Goal: Information Seeking & Learning: Learn about a topic

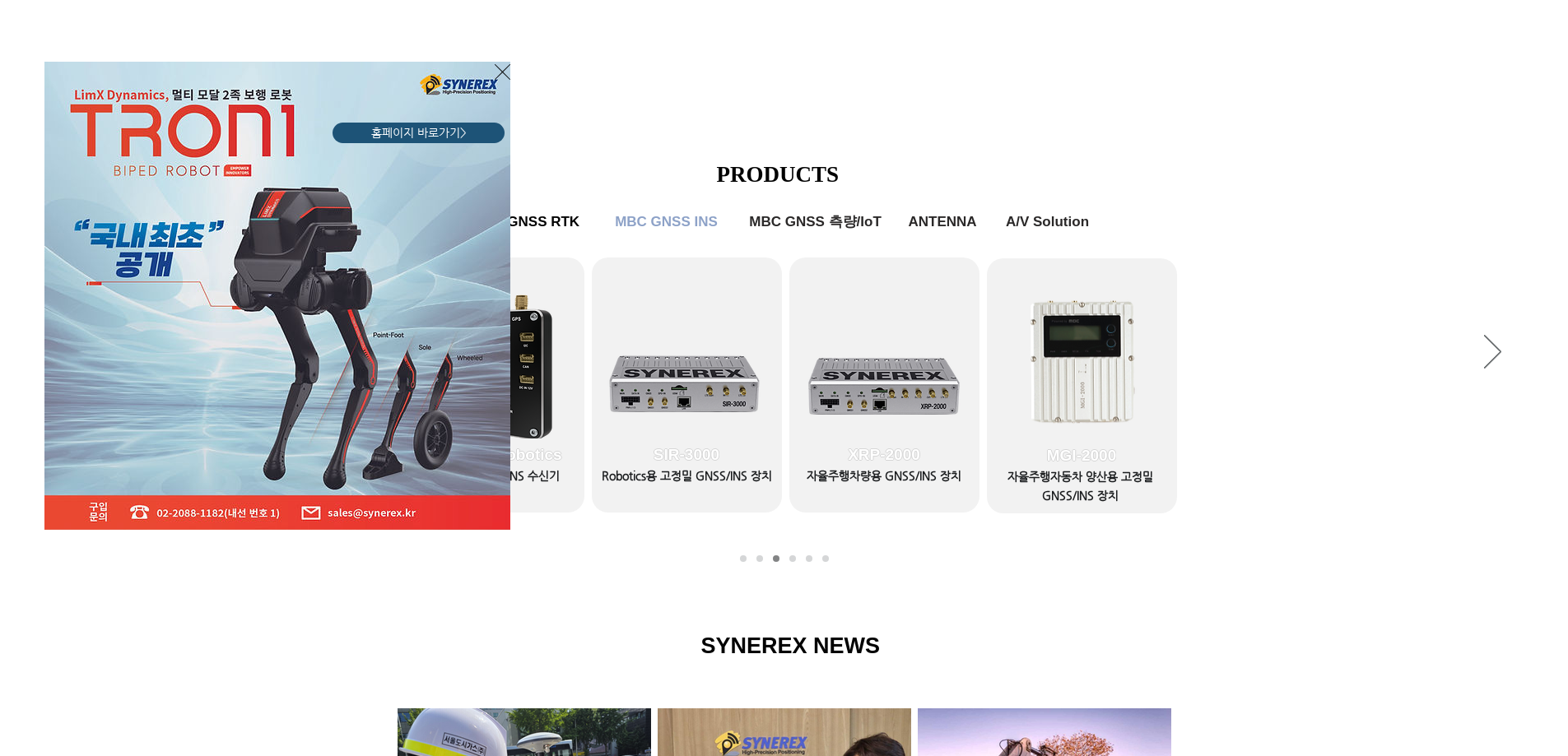
click at [1526, 282] on div "LimX Dinamics" at bounding box center [784, 378] width 1568 height 756
click at [1535, 284] on div "LimX Dinamics" at bounding box center [784, 378] width 1568 height 756
click at [1529, 278] on div "LimX Dinamics" at bounding box center [784, 378] width 1568 height 756
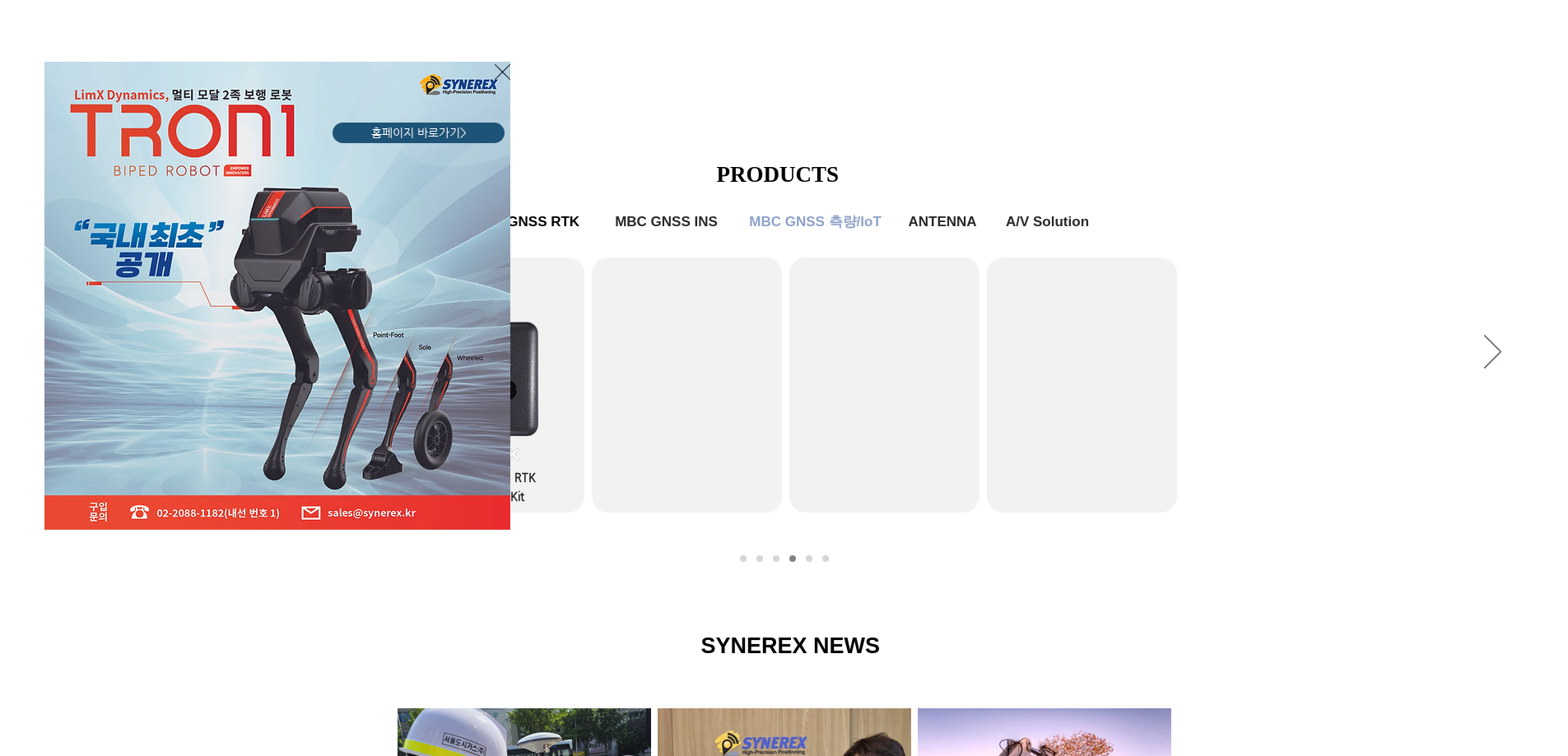
click at [504, 70] on icon "사이트로 돌아가기" at bounding box center [502, 71] width 16 height 16
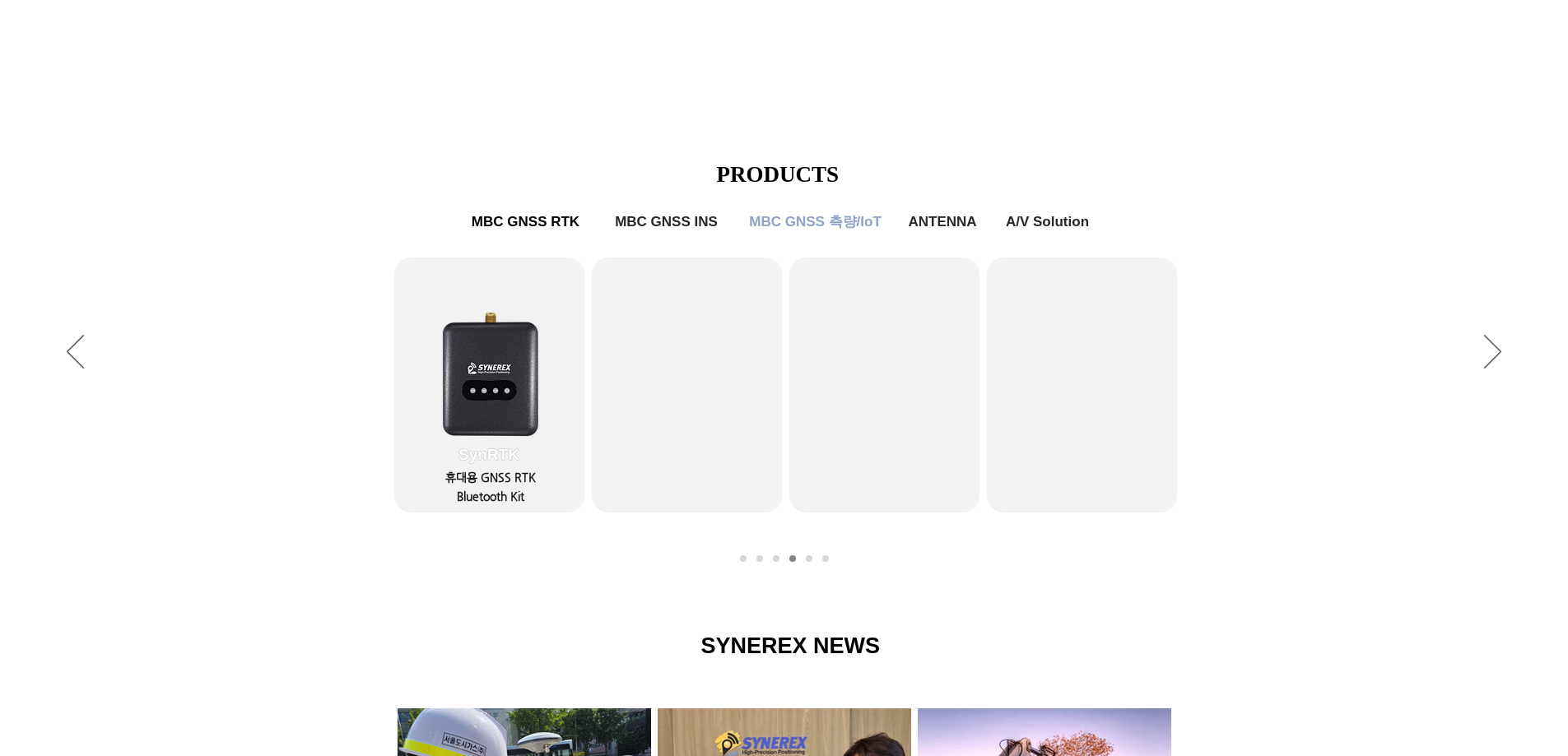
scroll to position [1282, 0]
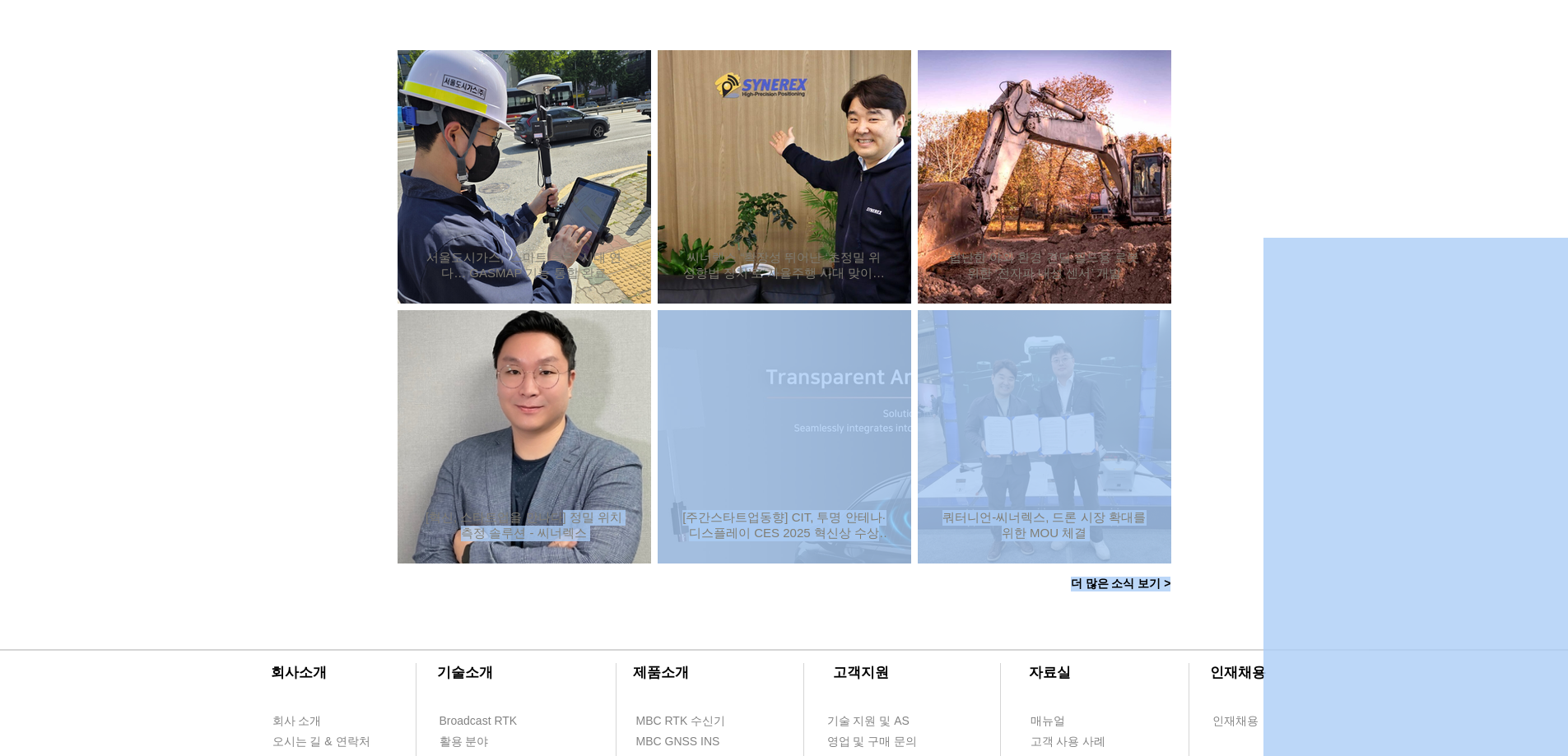
drag, startPoint x: 561, startPoint y: 414, endPoint x: 1056, endPoint y: 636, distance: 542.5
click at [1060, 626] on div at bounding box center [784, 725] width 1568 height 210
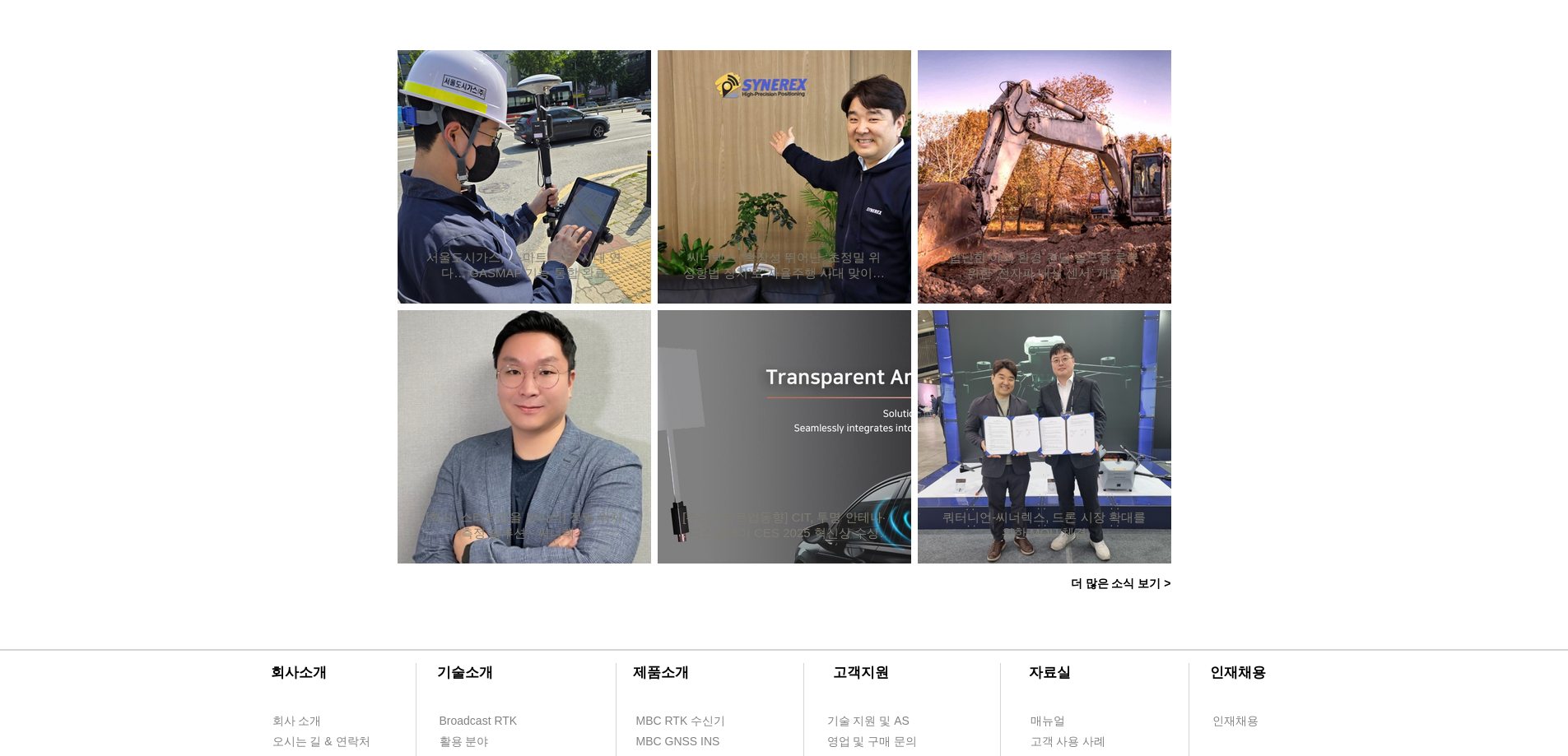
click at [1091, 581] on span "더 많은 소식 보기 >" at bounding box center [1121, 585] width 100 height 15
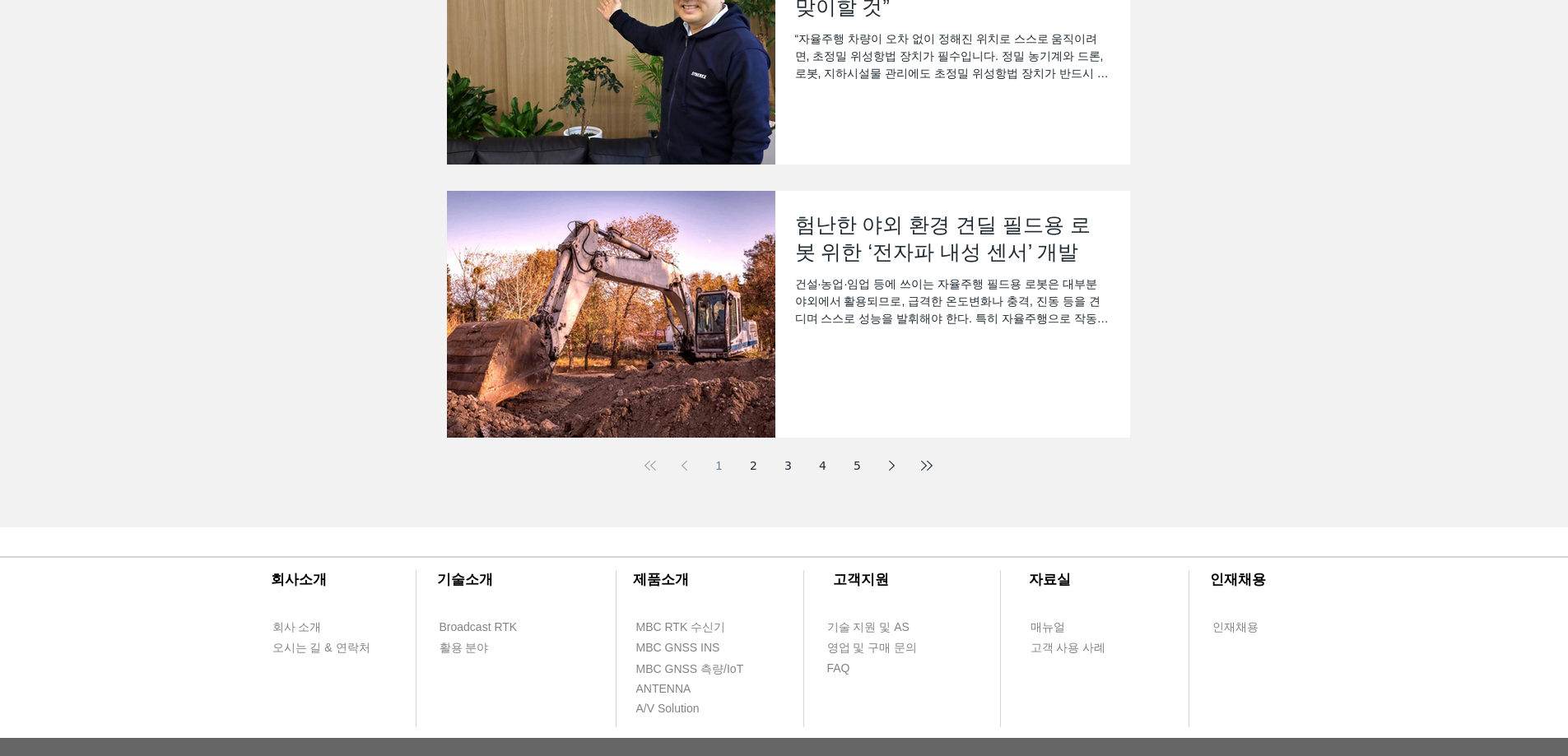
scroll to position [736, 0]
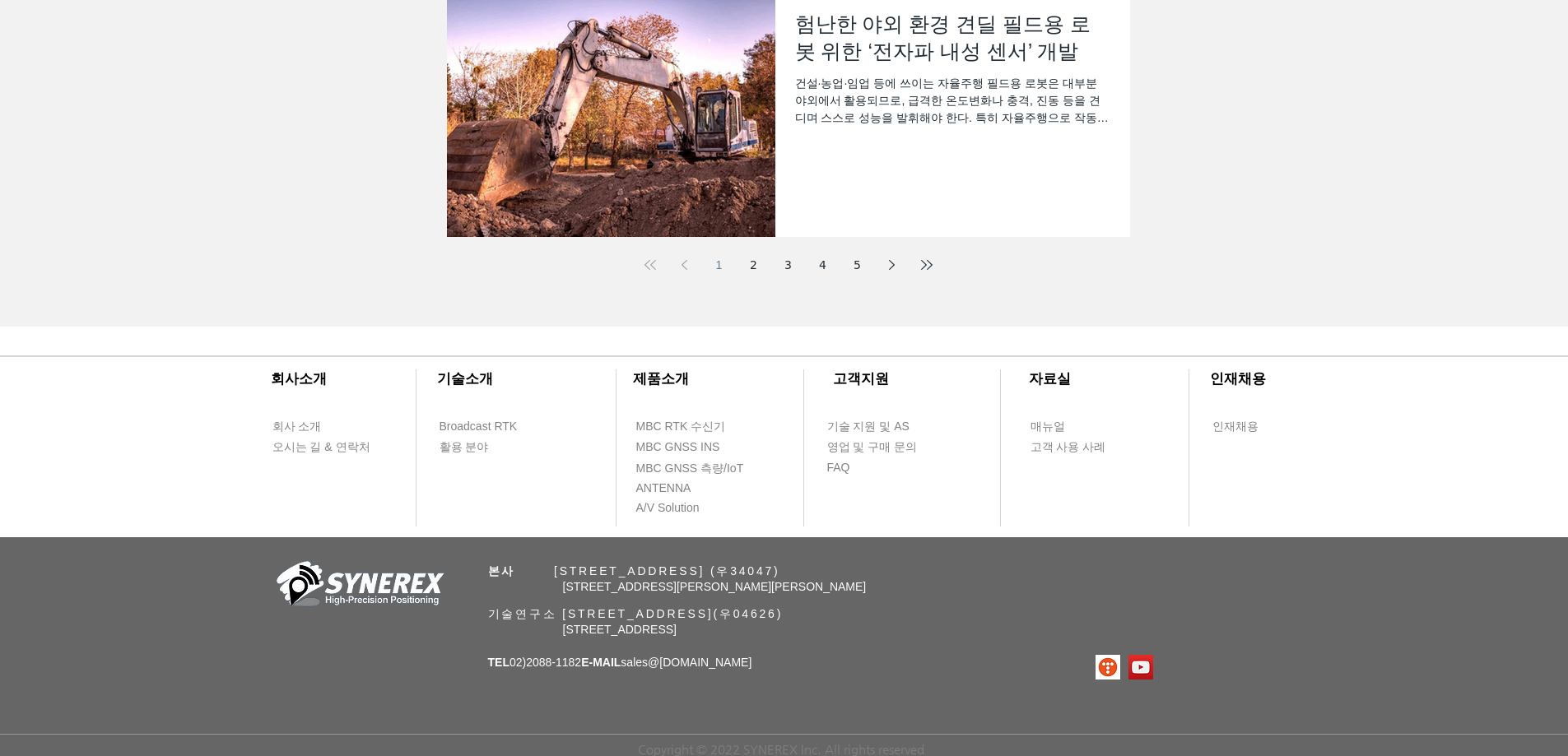
click at [754, 264] on link "2" at bounding box center [754, 265] width 30 height 30
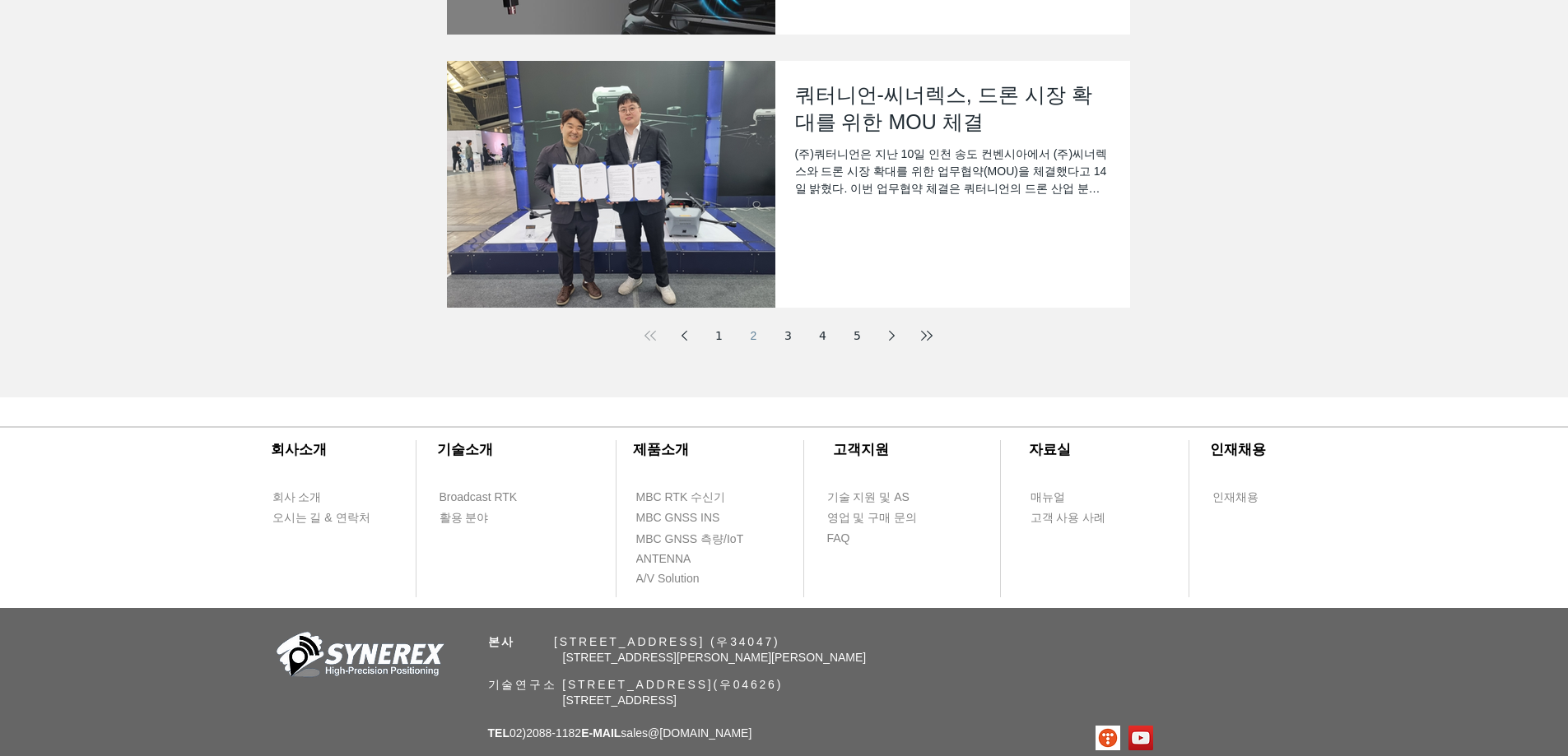
scroll to position [736, 0]
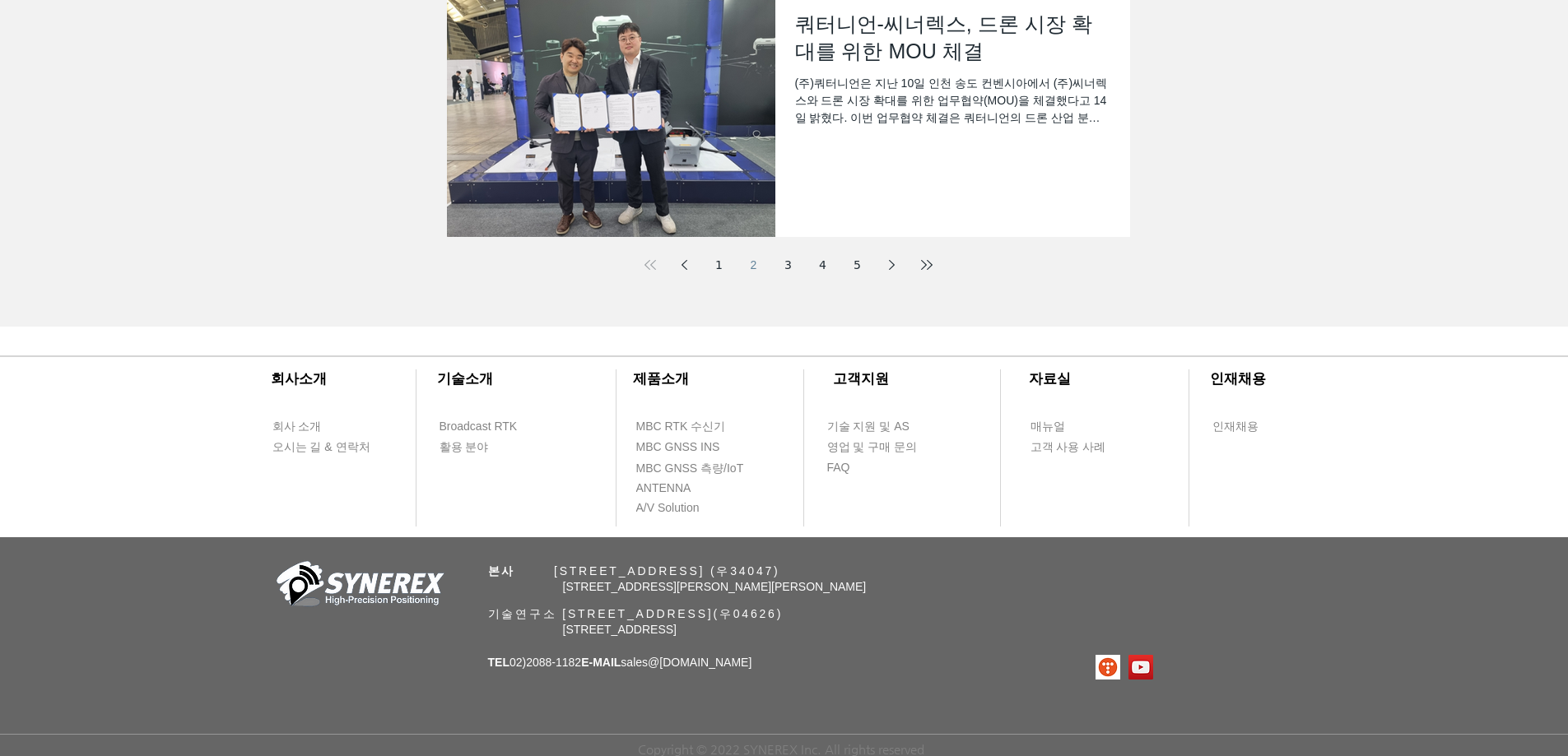
click at [785, 262] on link "3" at bounding box center [789, 265] width 30 height 30
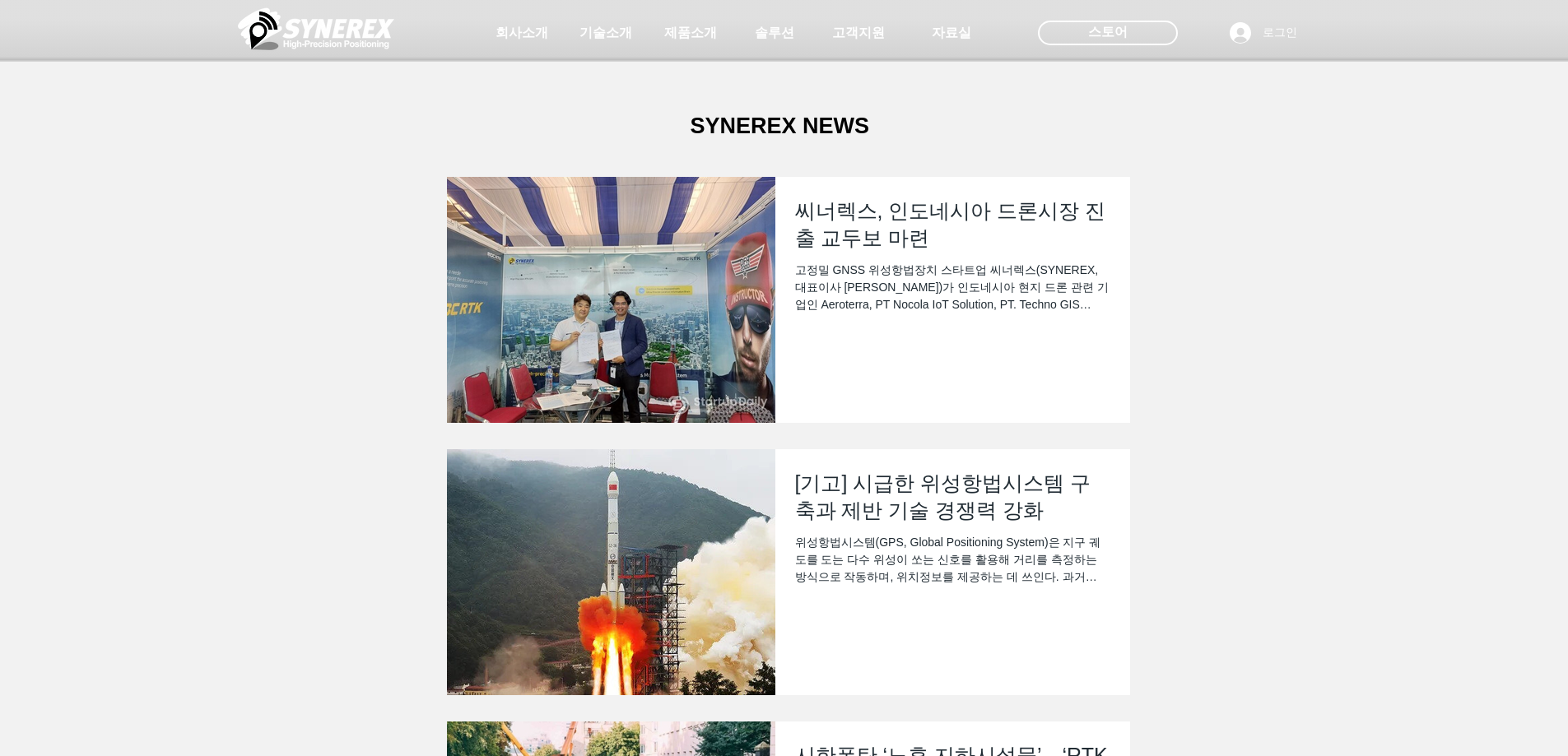
scroll to position [736, 0]
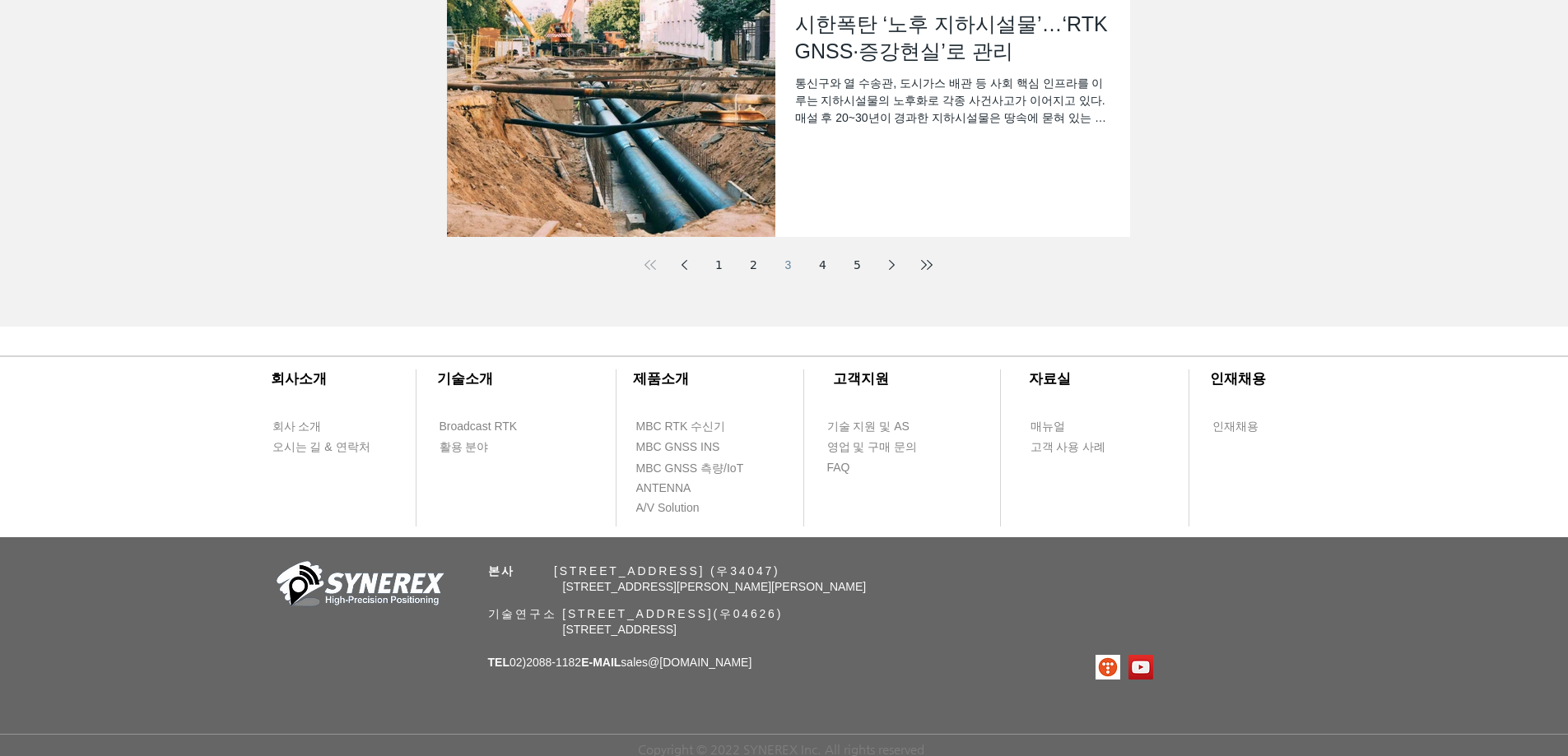
click at [823, 260] on link "4" at bounding box center [823, 265] width 30 height 30
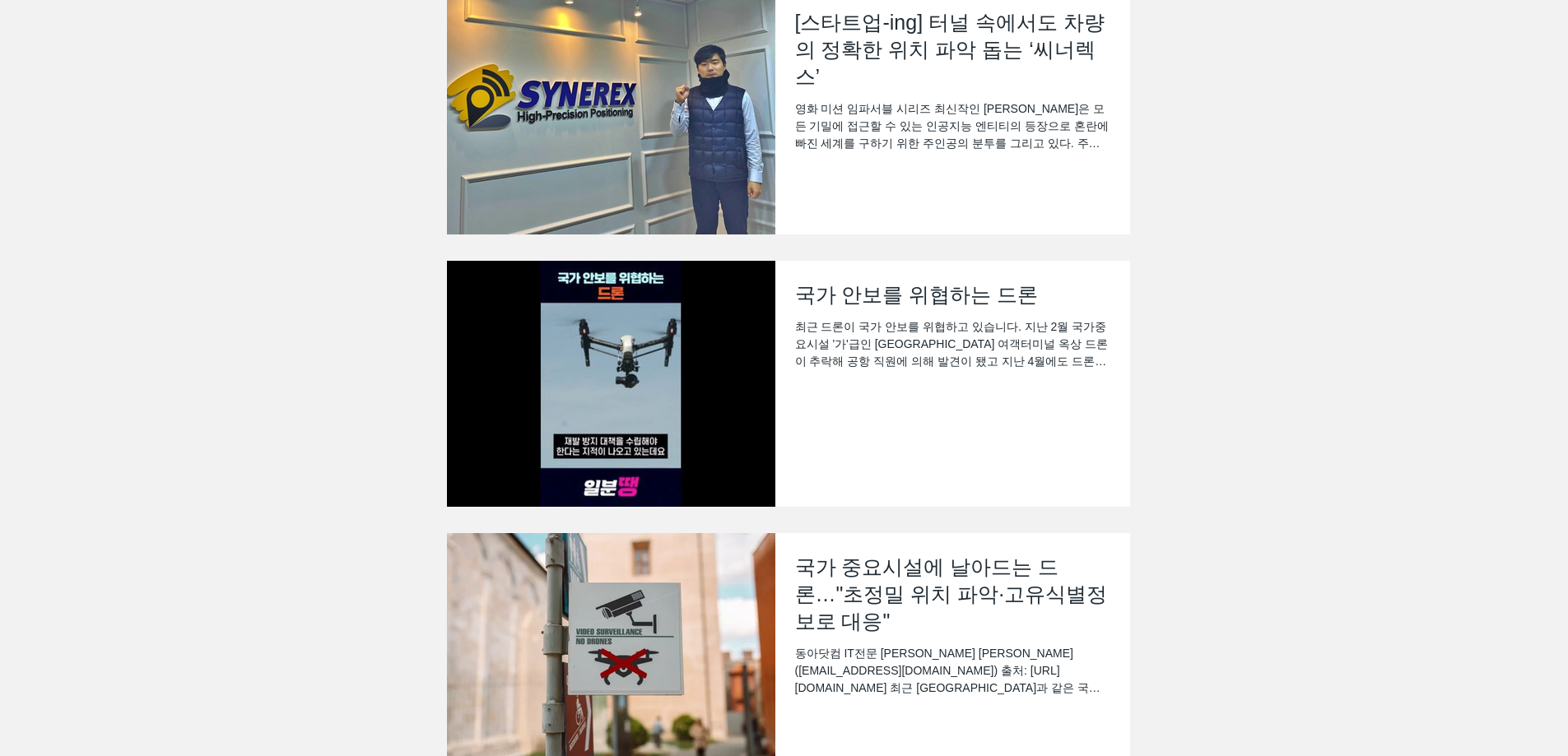
scroll to position [165, 0]
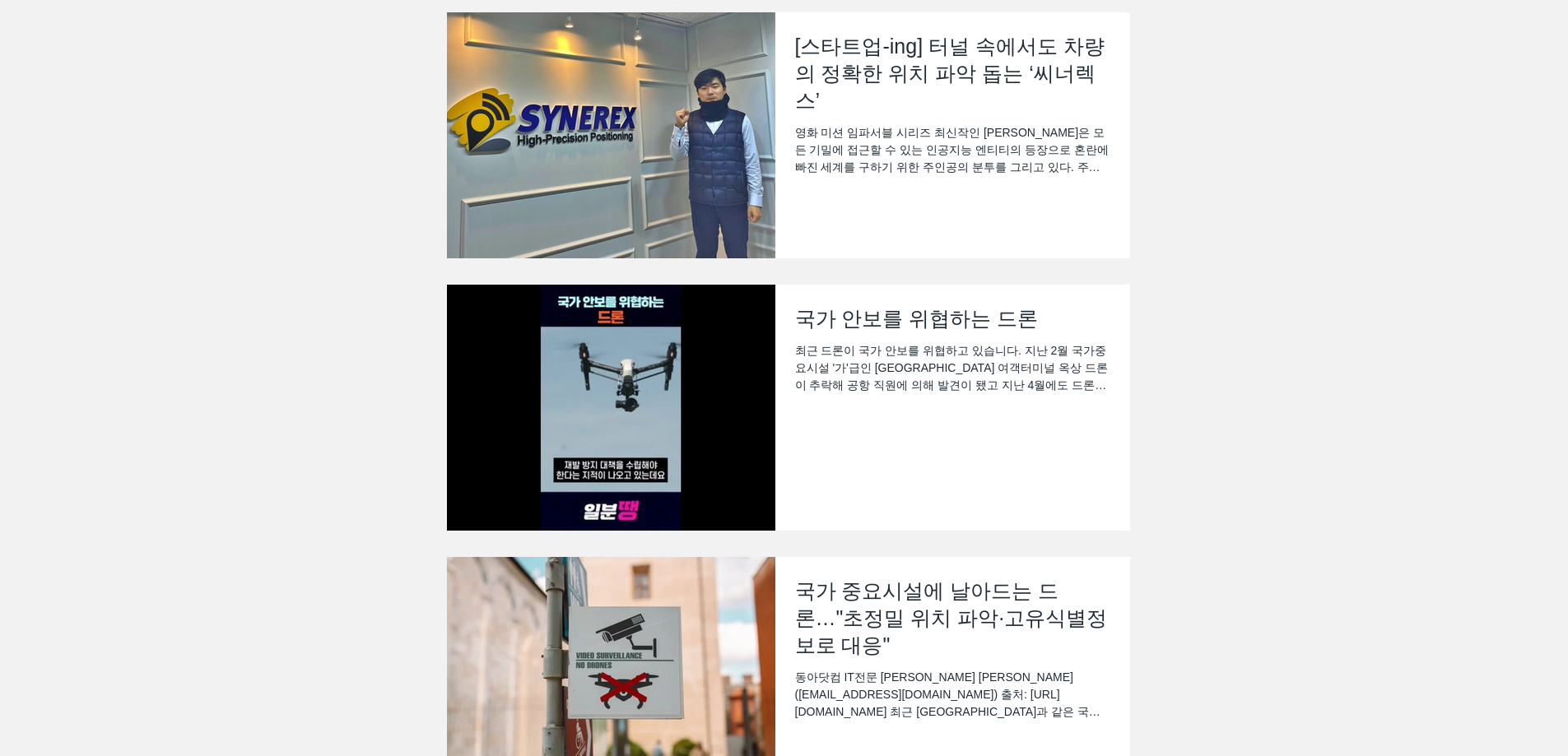
click at [630, 156] on img "블로그 피드" at bounding box center [611, 135] width 328 height 246
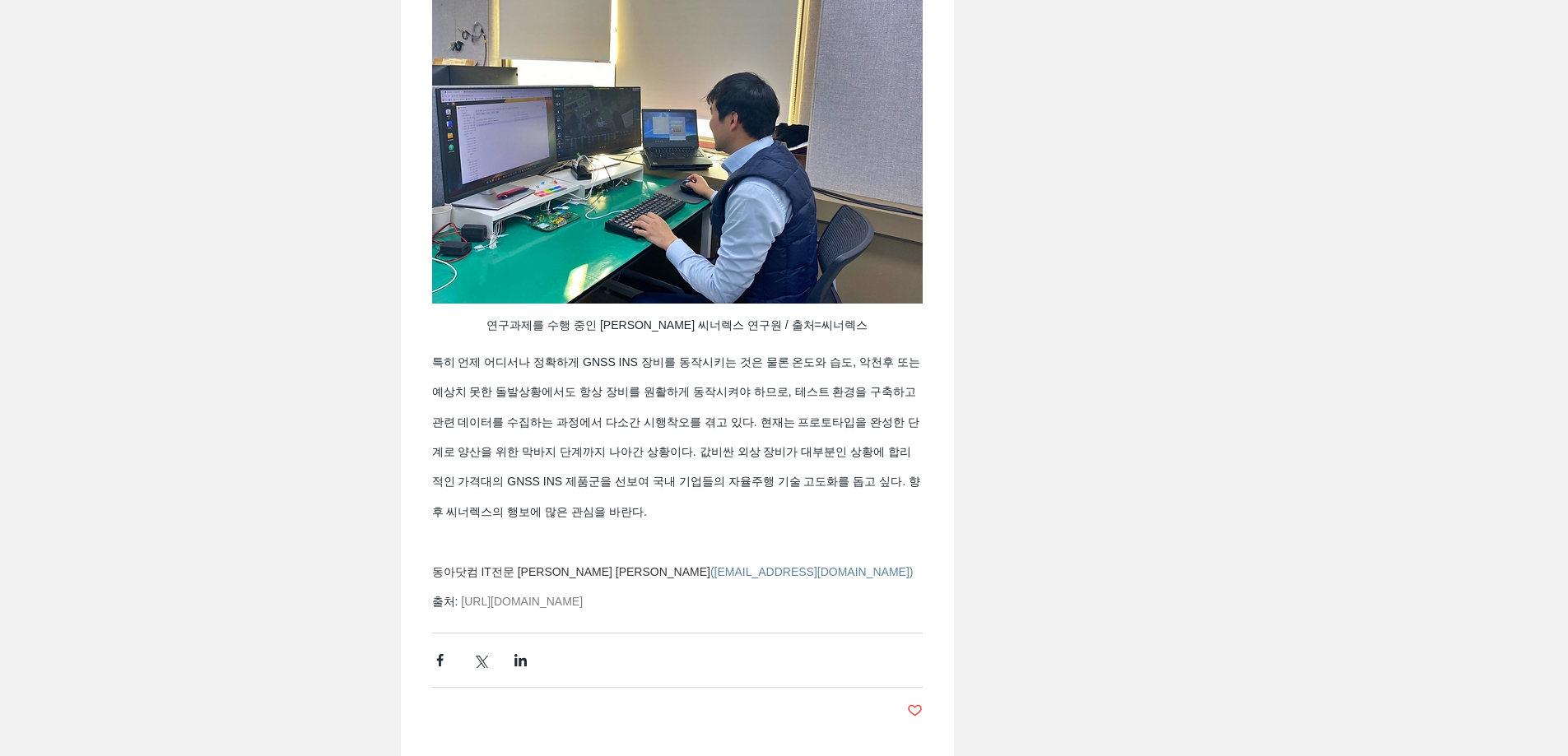
scroll to position [3422, 0]
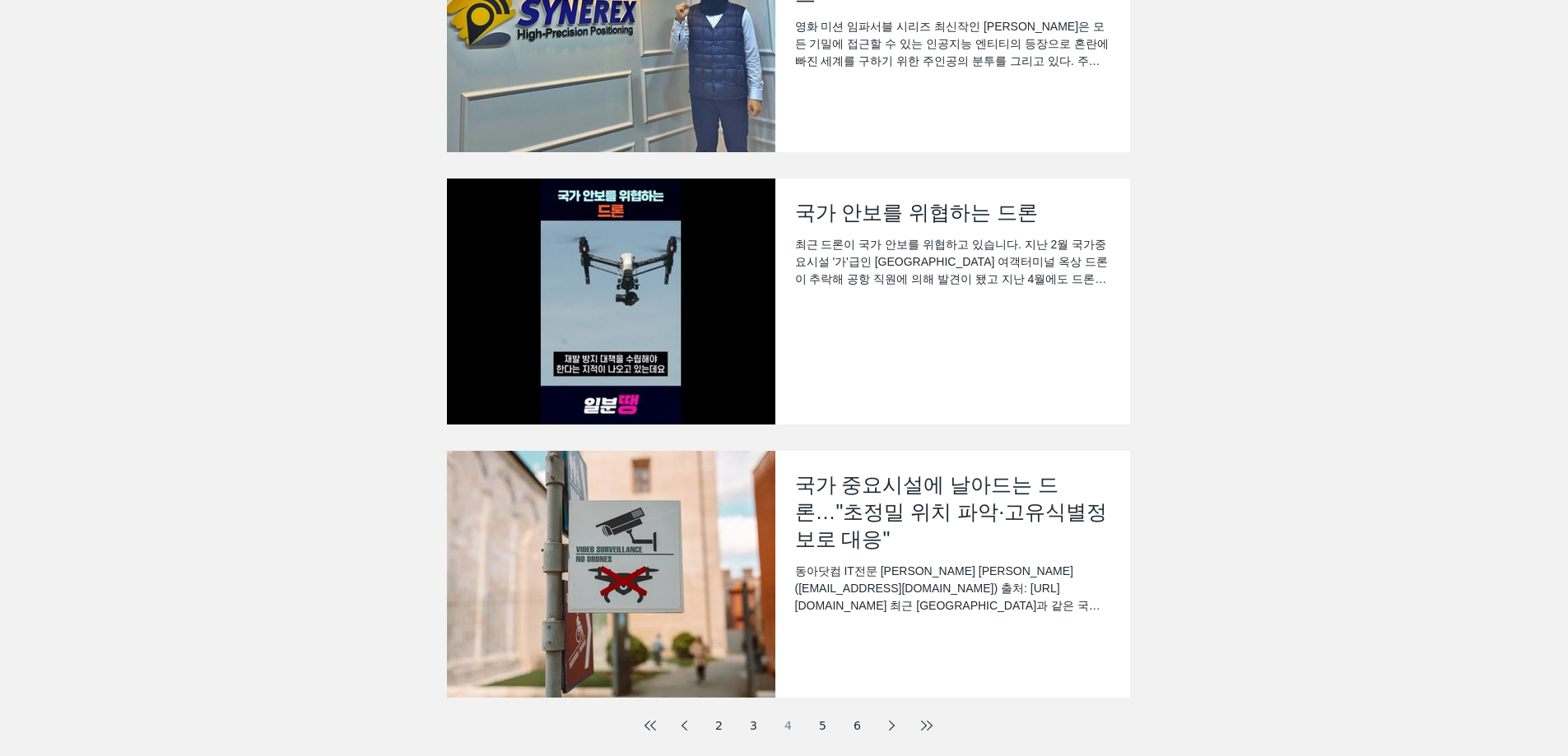
scroll to position [329, 0]
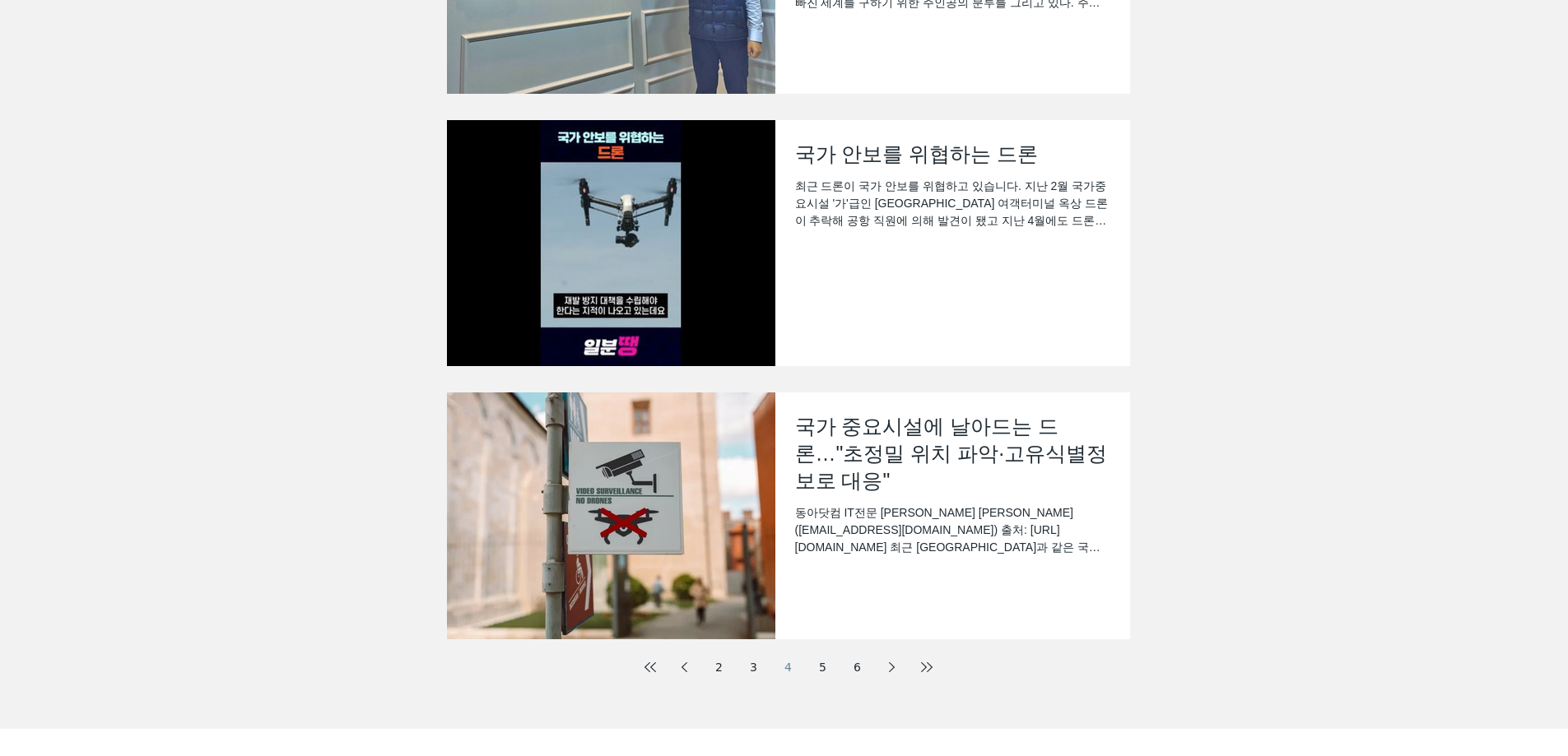
click at [816, 666] on link "5" at bounding box center [823, 667] width 30 height 30
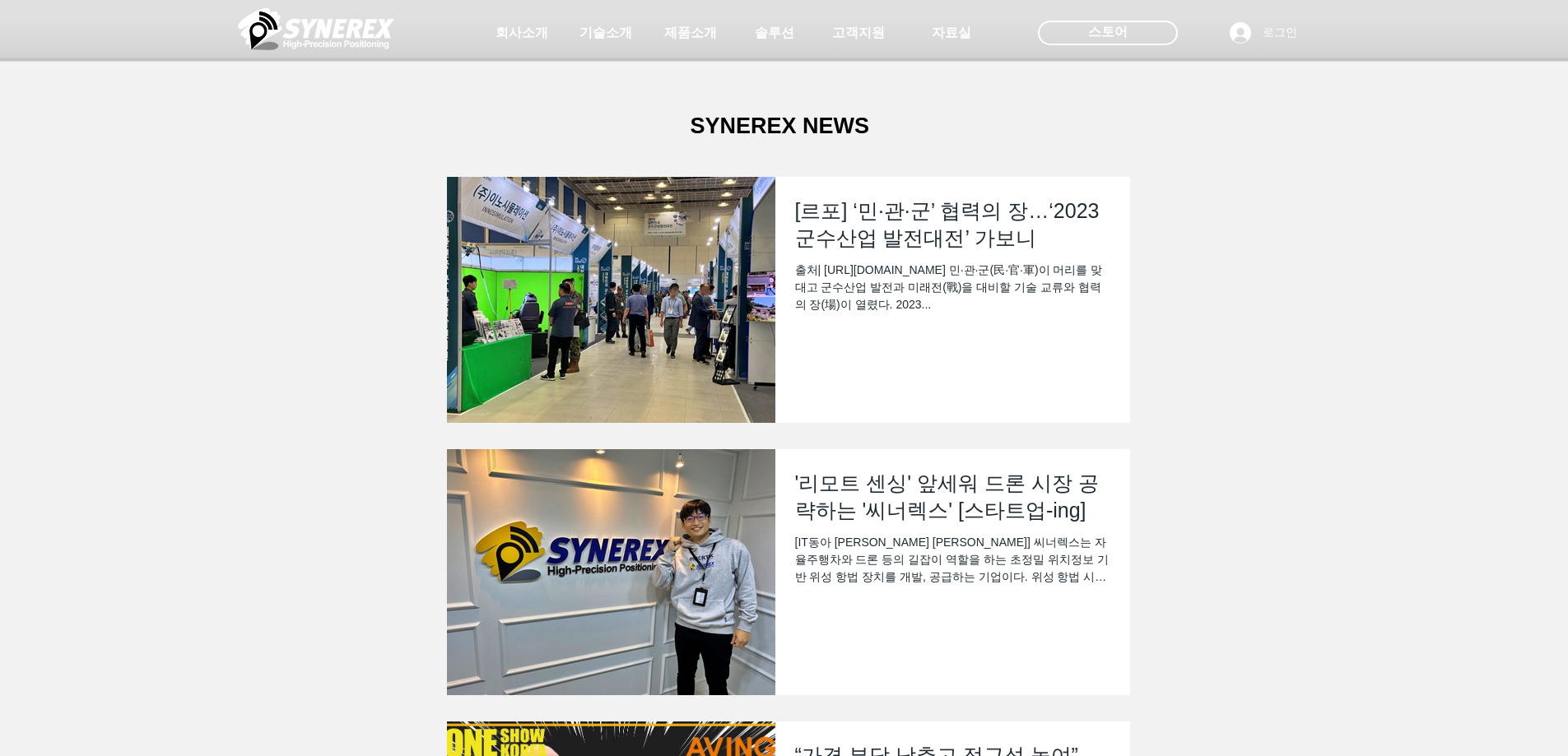
scroll to position [329, 0]
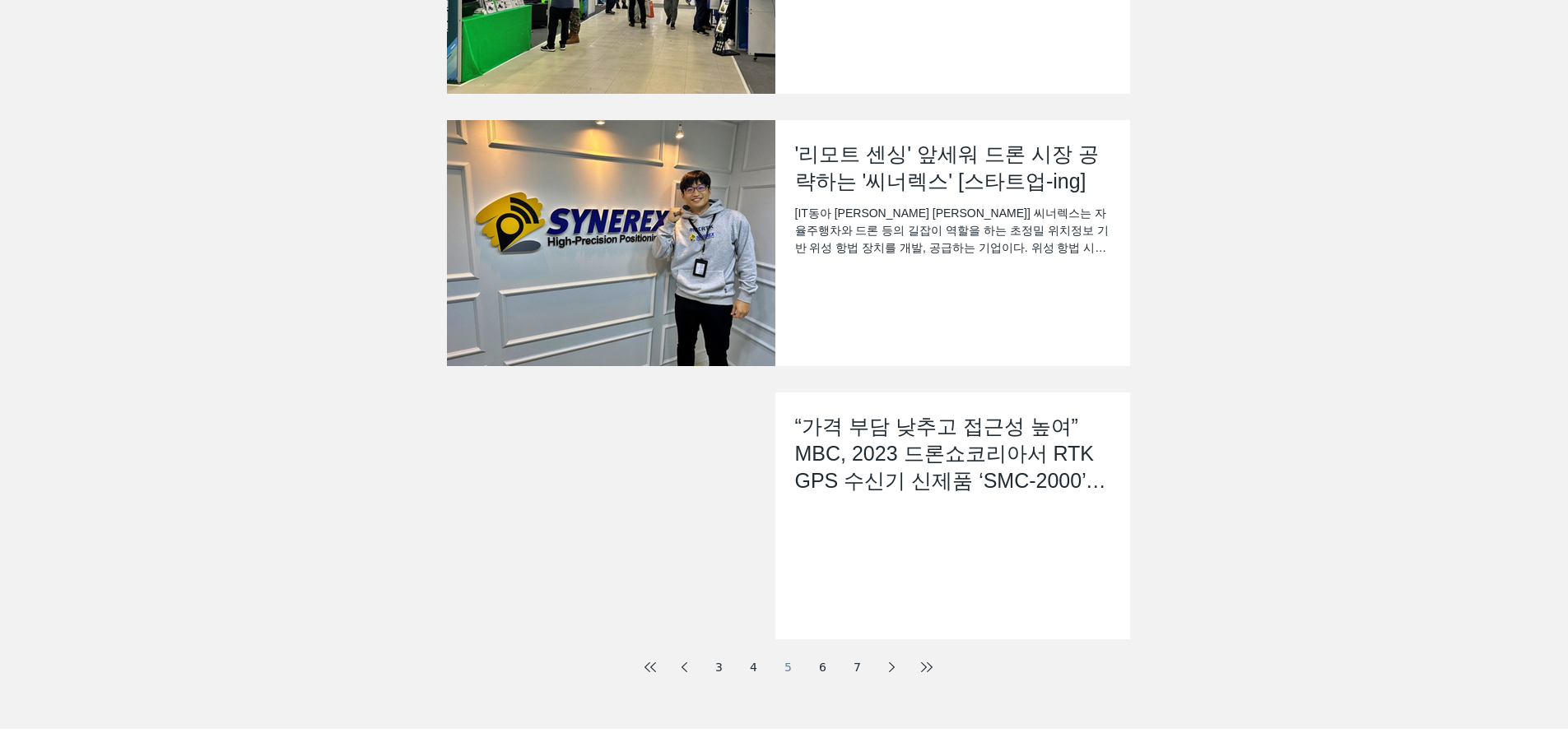
click at [825, 672] on link "6" at bounding box center [823, 667] width 30 height 30
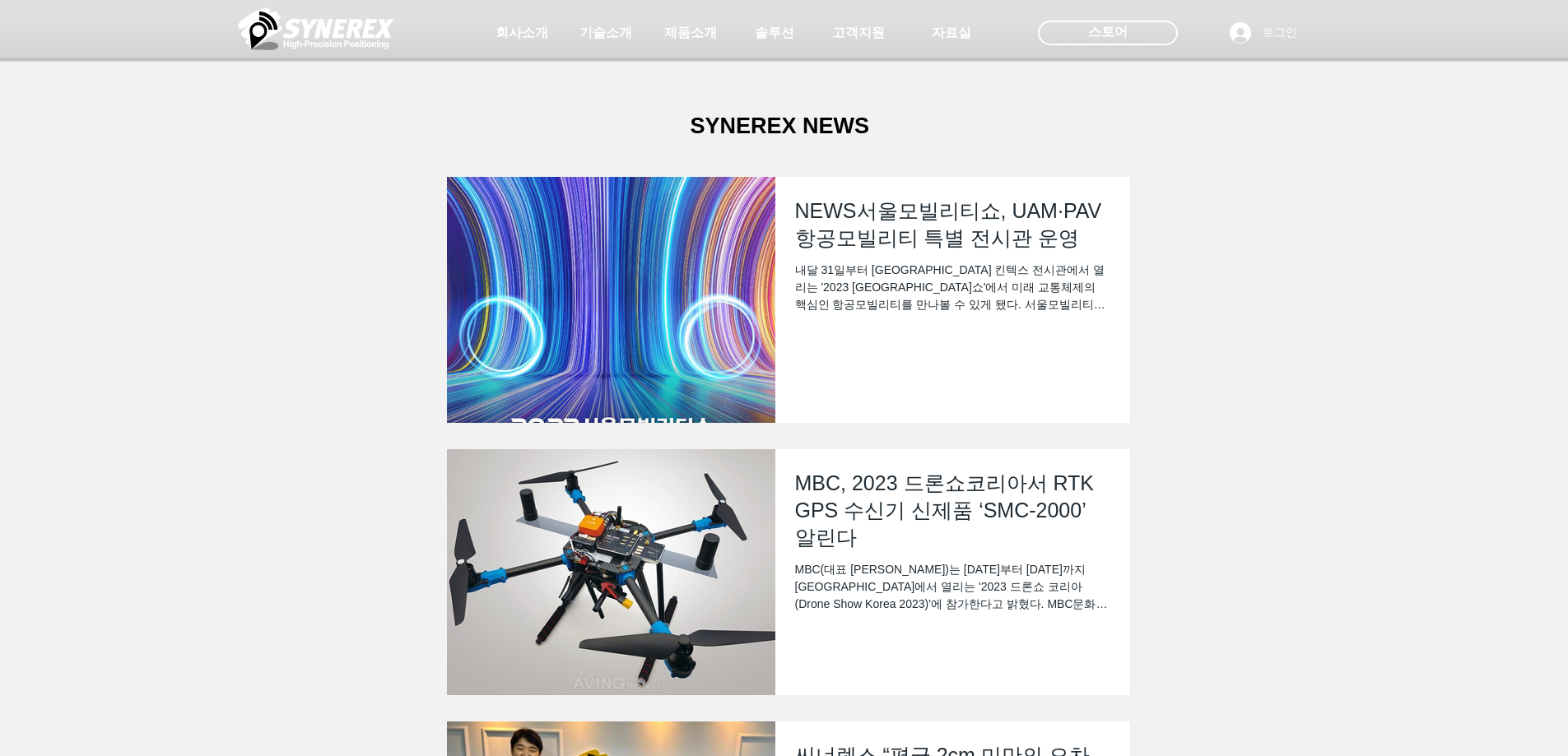
scroll to position [659, 0]
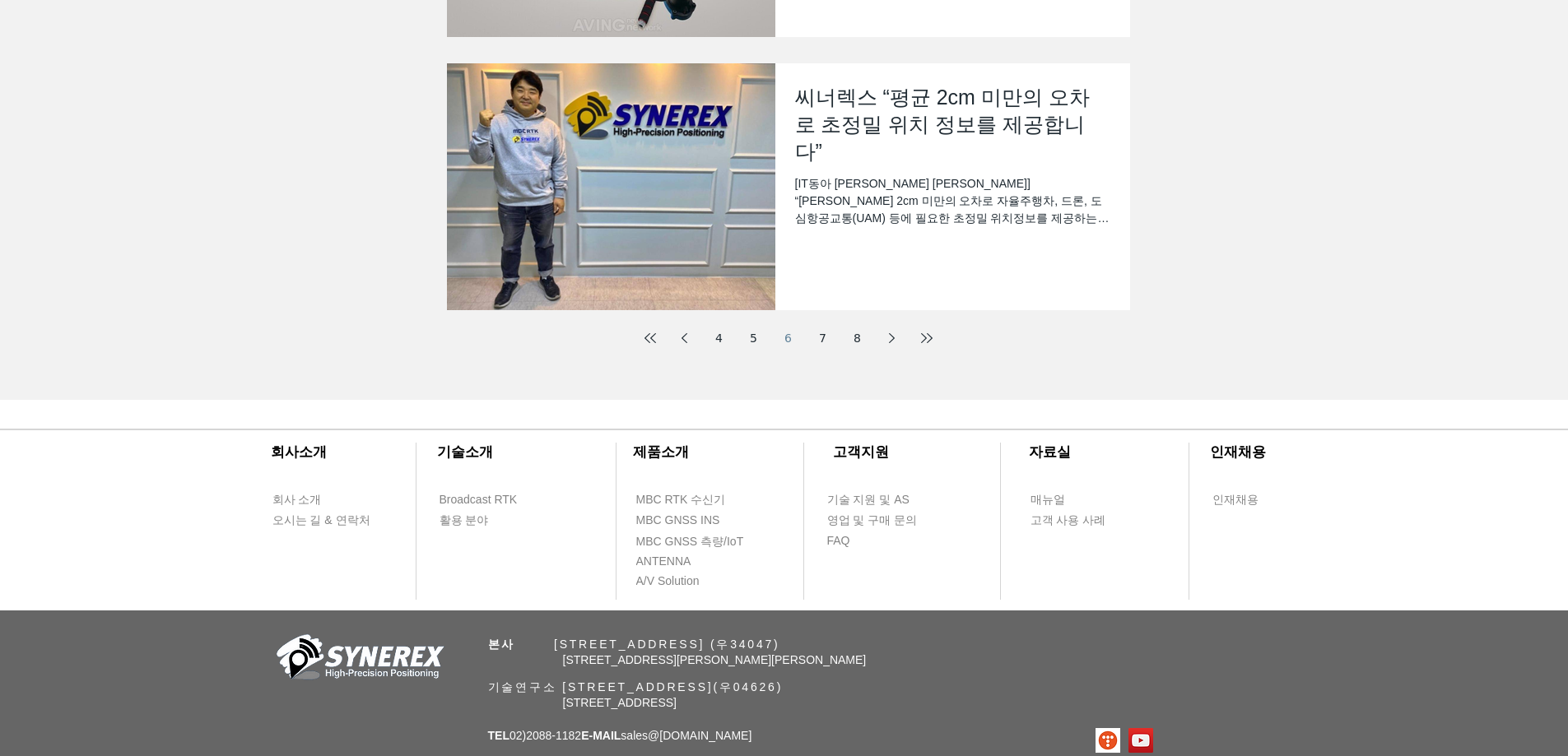
click at [823, 343] on link "7" at bounding box center [823, 338] width 30 height 30
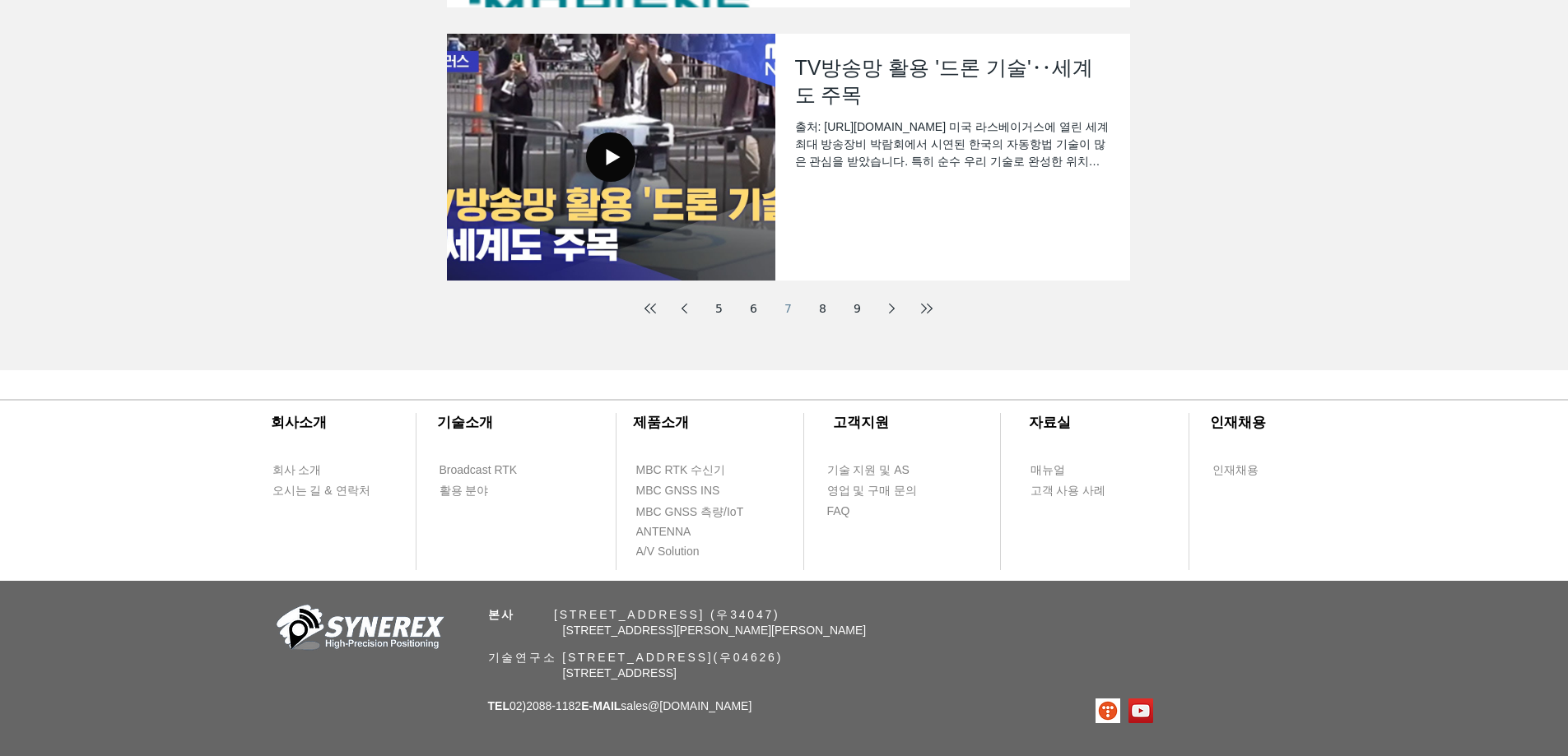
scroll to position [736, 0]
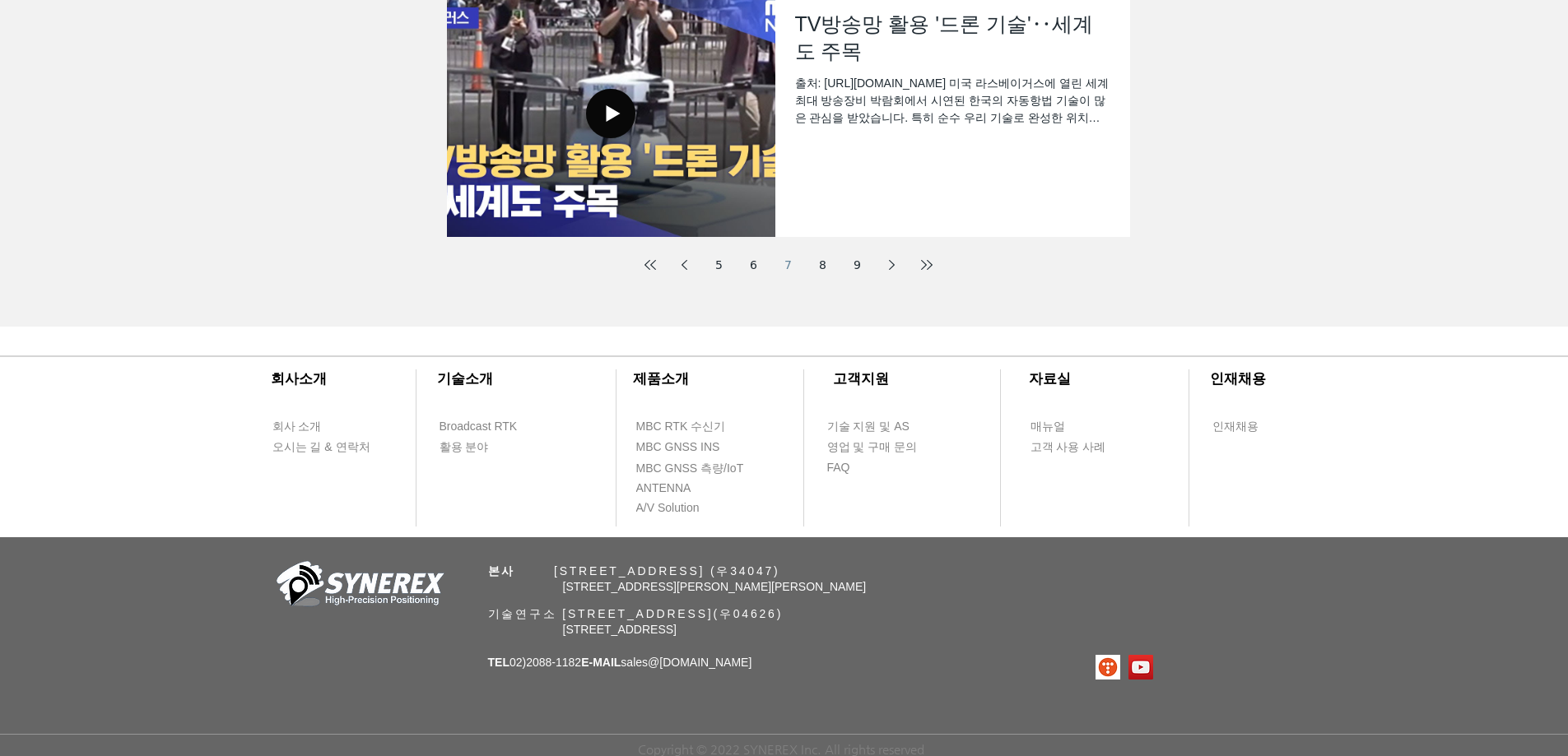
click at [829, 262] on link "8" at bounding box center [823, 265] width 30 height 30
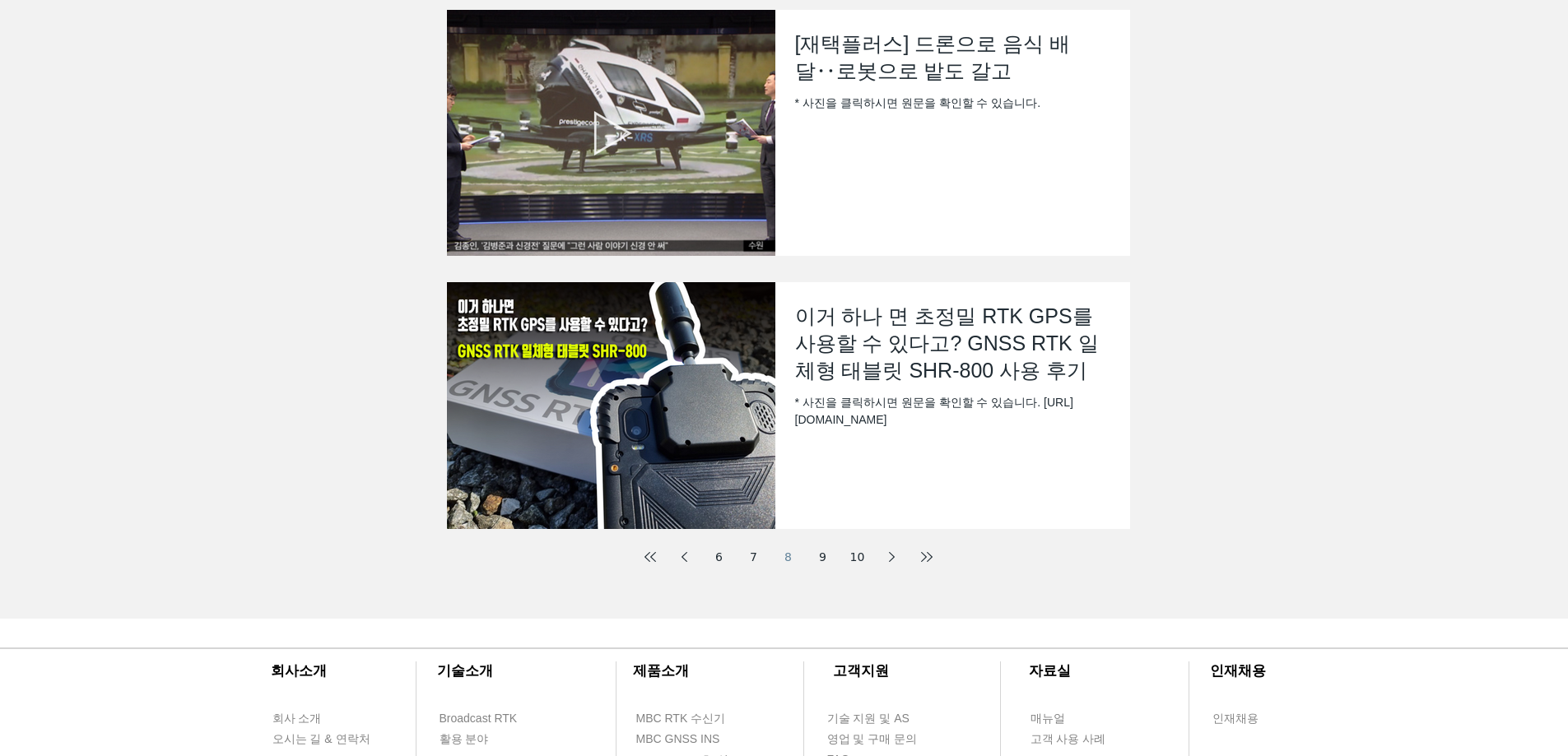
scroll to position [494, 0]
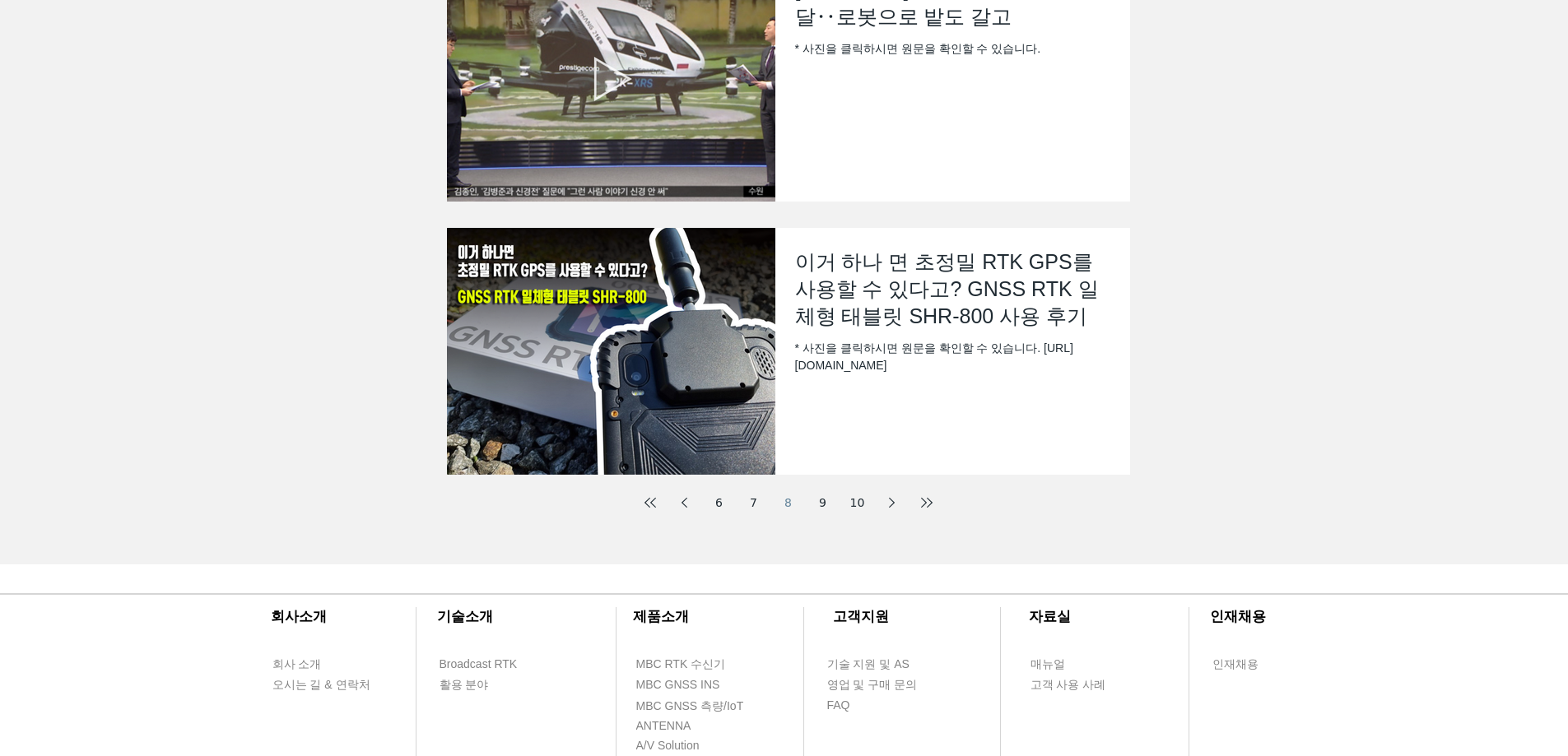
click at [821, 503] on link "9" at bounding box center [823, 503] width 30 height 30
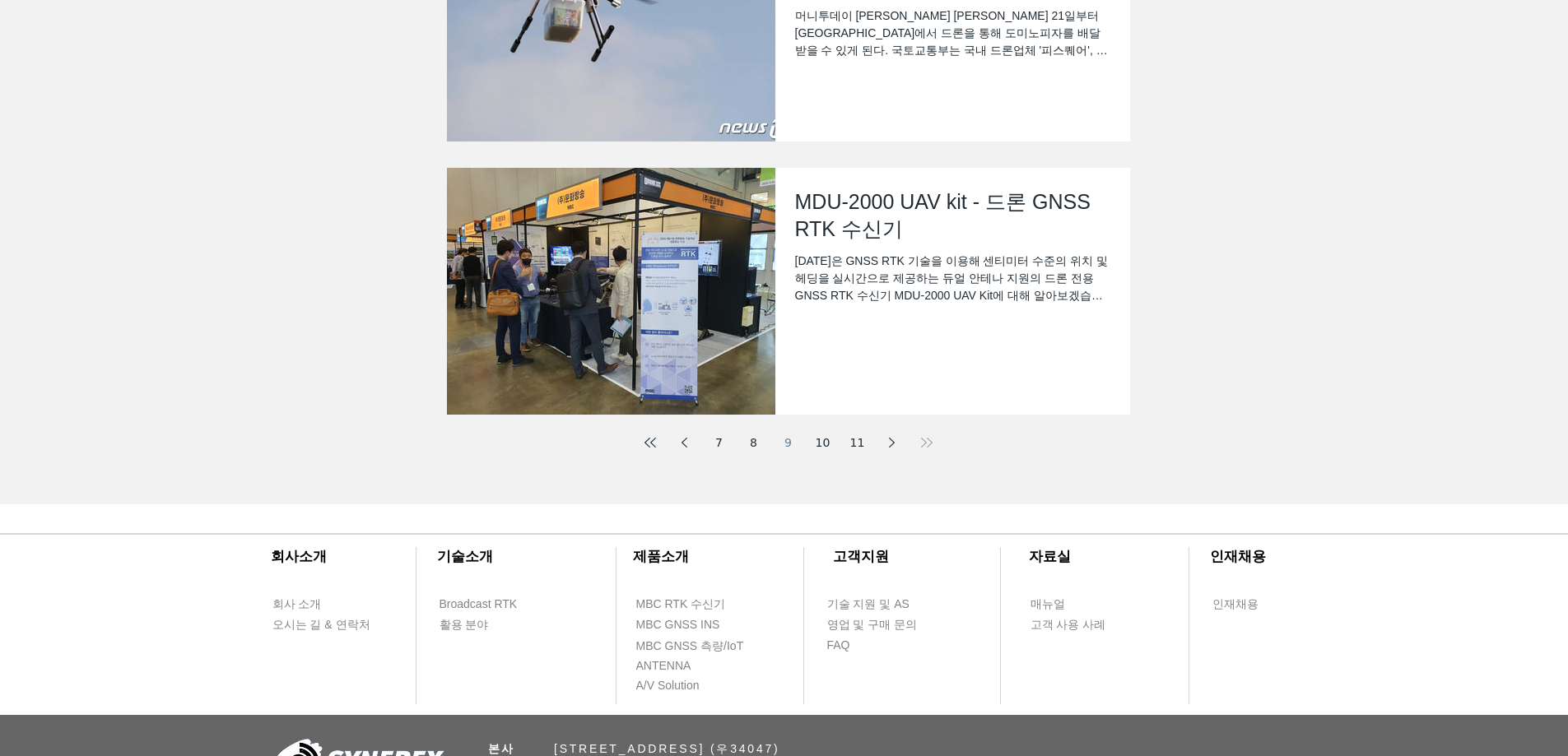
scroll to position [736, 0]
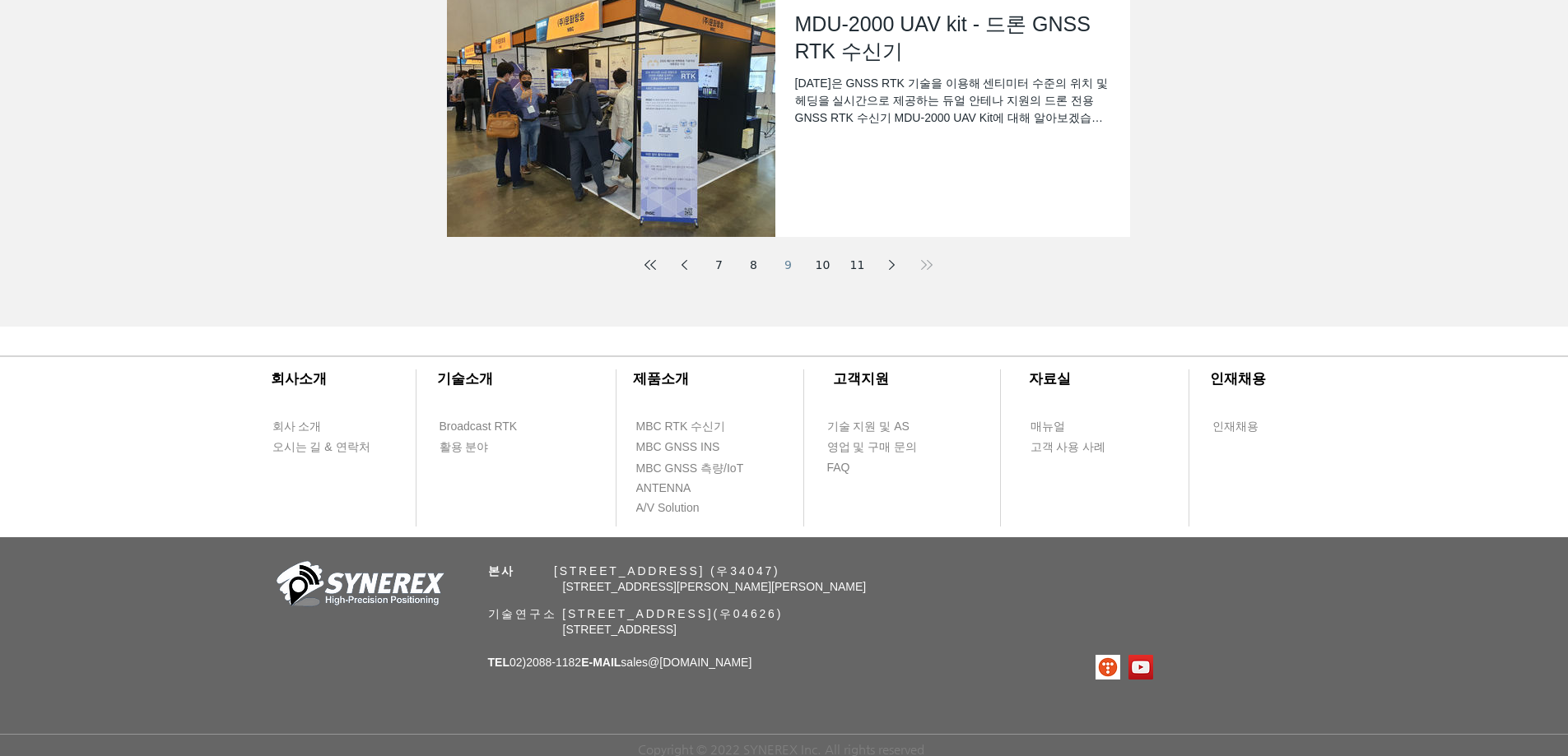
click at [821, 266] on link "10" at bounding box center [823, 265] width 30 height 30
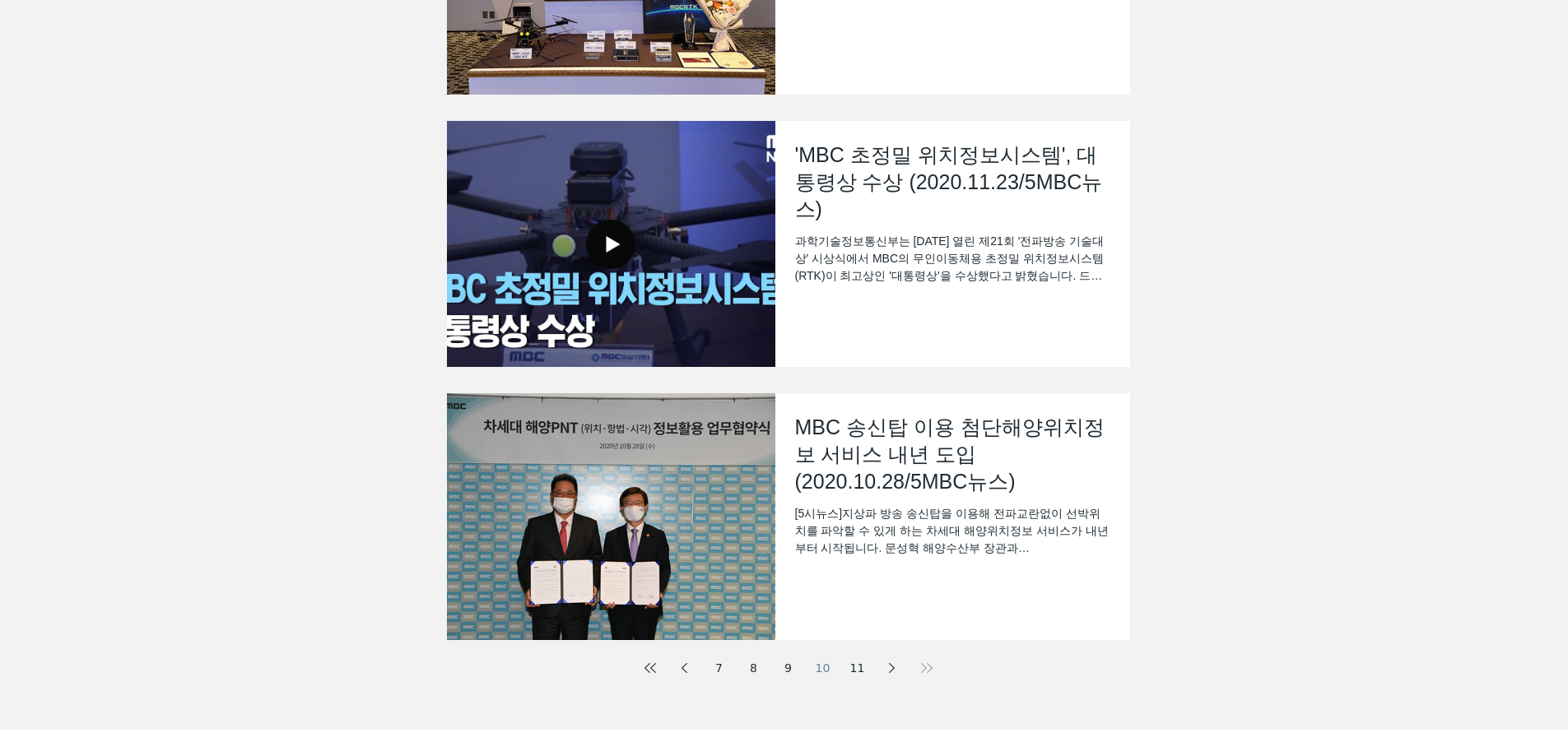
scroll to position [329, 0]
click at [851, 674] on link "11" at bounding box center [858, 667] width 30 height 30
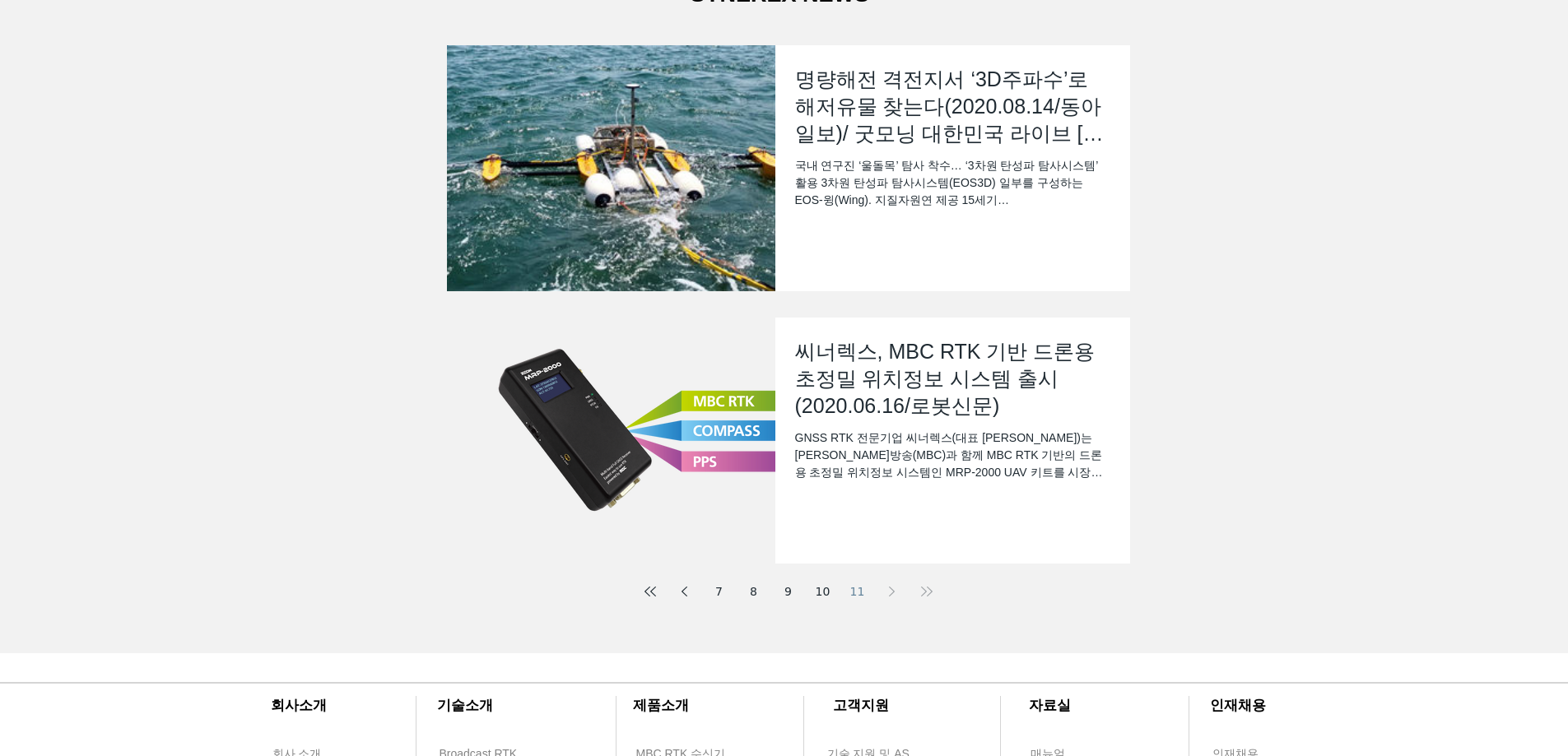
scroll to position [165, 0]
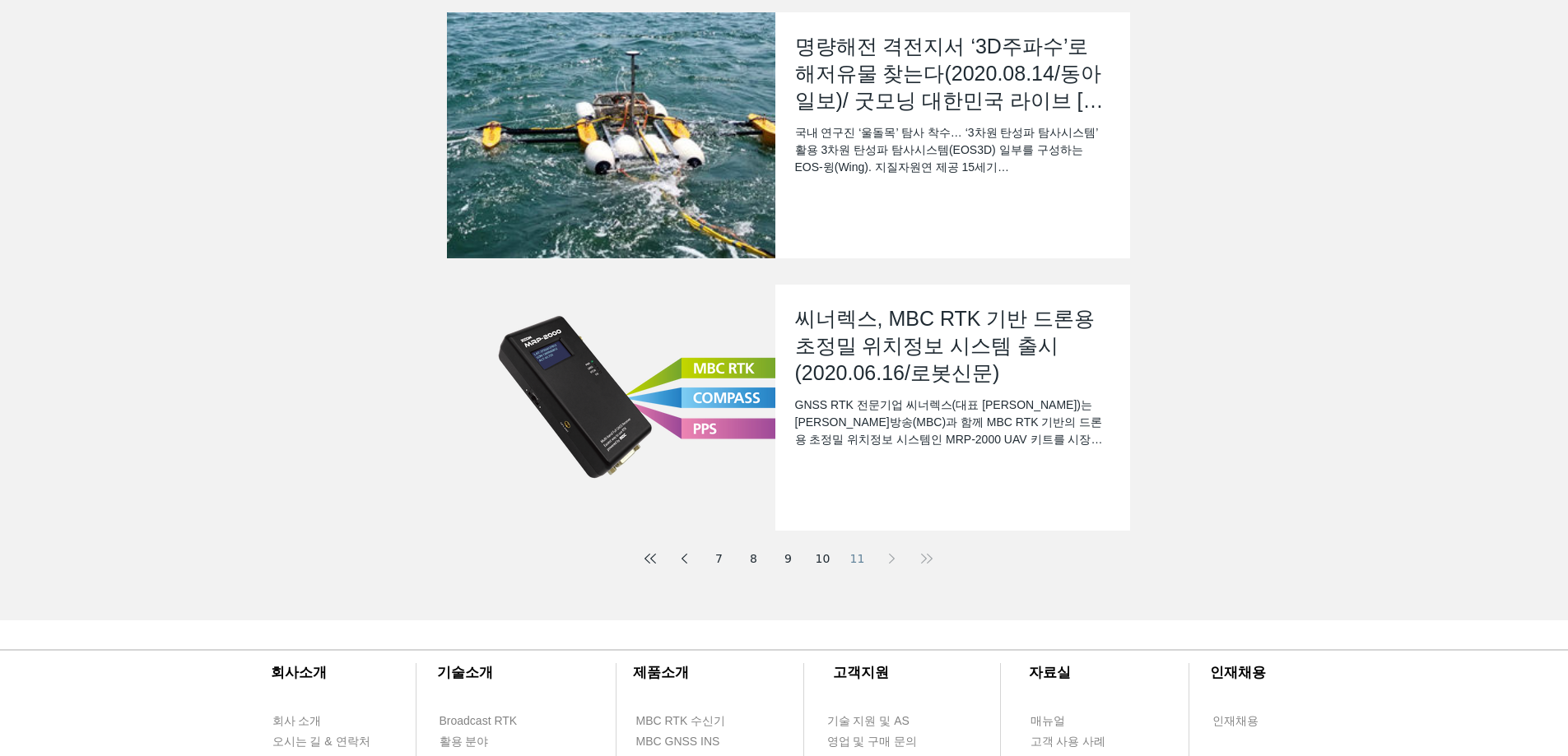
click at [854, 556] on button "11" at bounding box center [858, 559] width 30 height 30
click at [860, 565] on button "11" at bounding box center [858, 559] width 30 height 30
click at [654, 561] on icon "First page" at bounding box center [653, 559] width 6 height 10
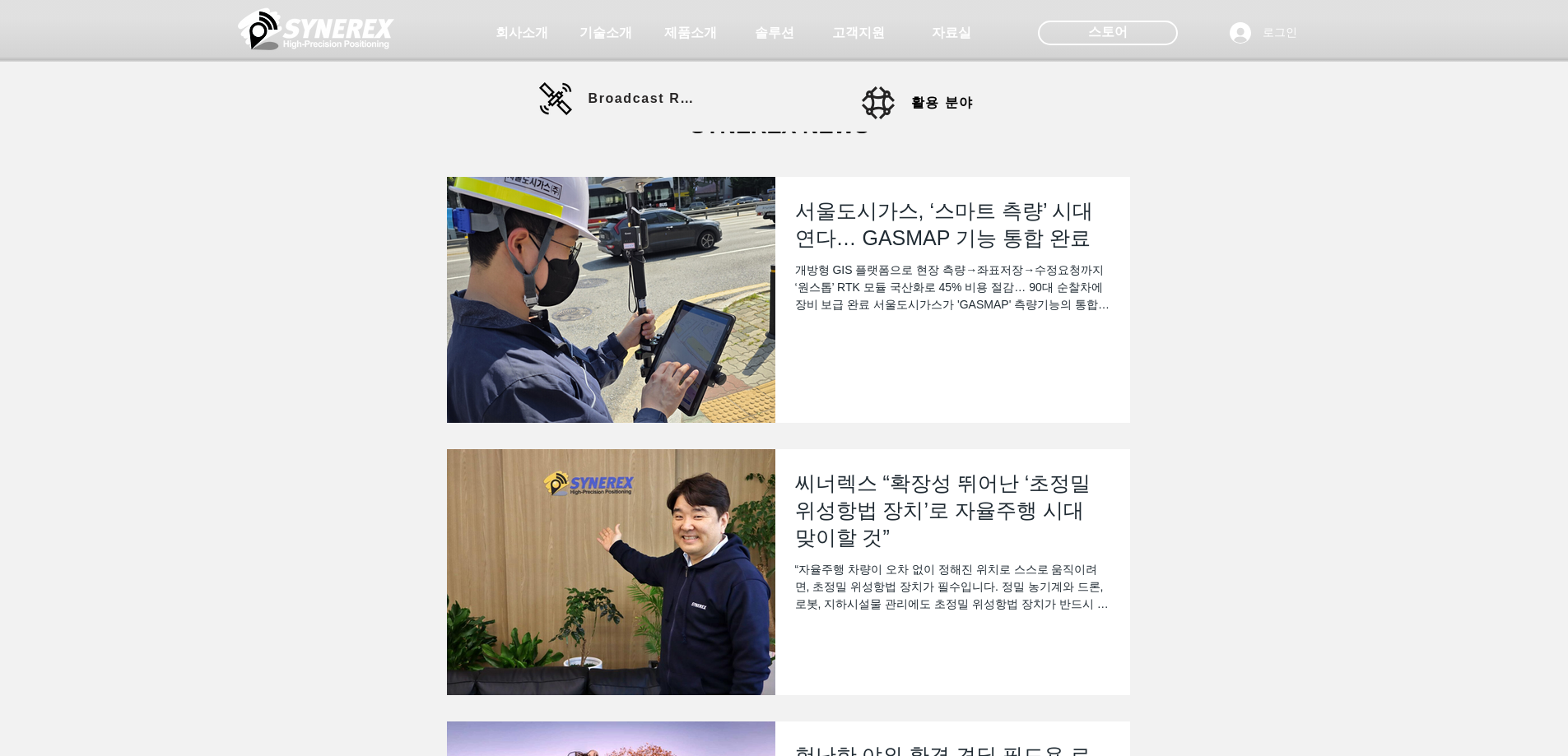
click at [693, 597] on img "블로그 피드" at bounding box center [611, 573] width 328 height 246
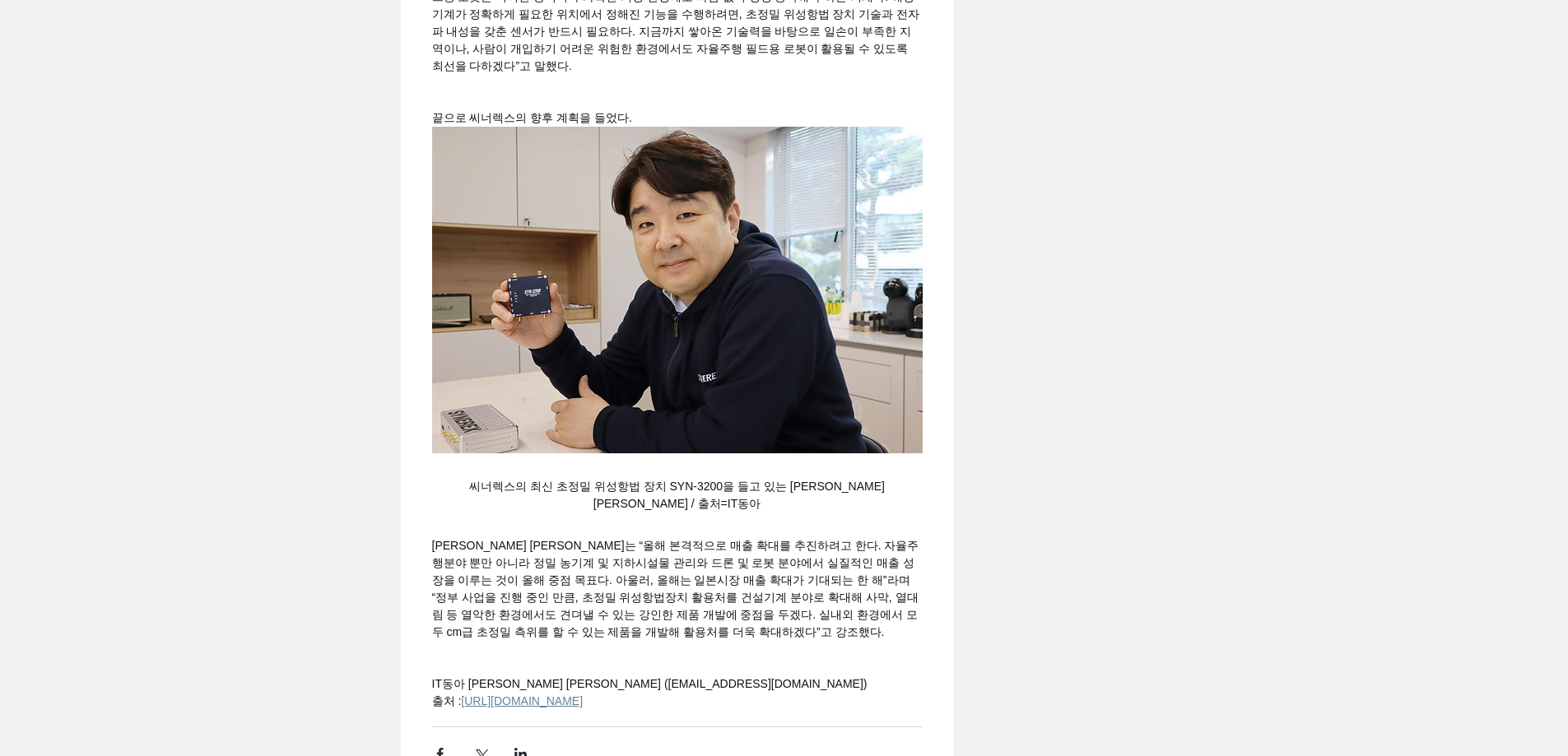
scroll to position [4279, 0]
